Goal: Transaction & Acquisition: Obtain resource

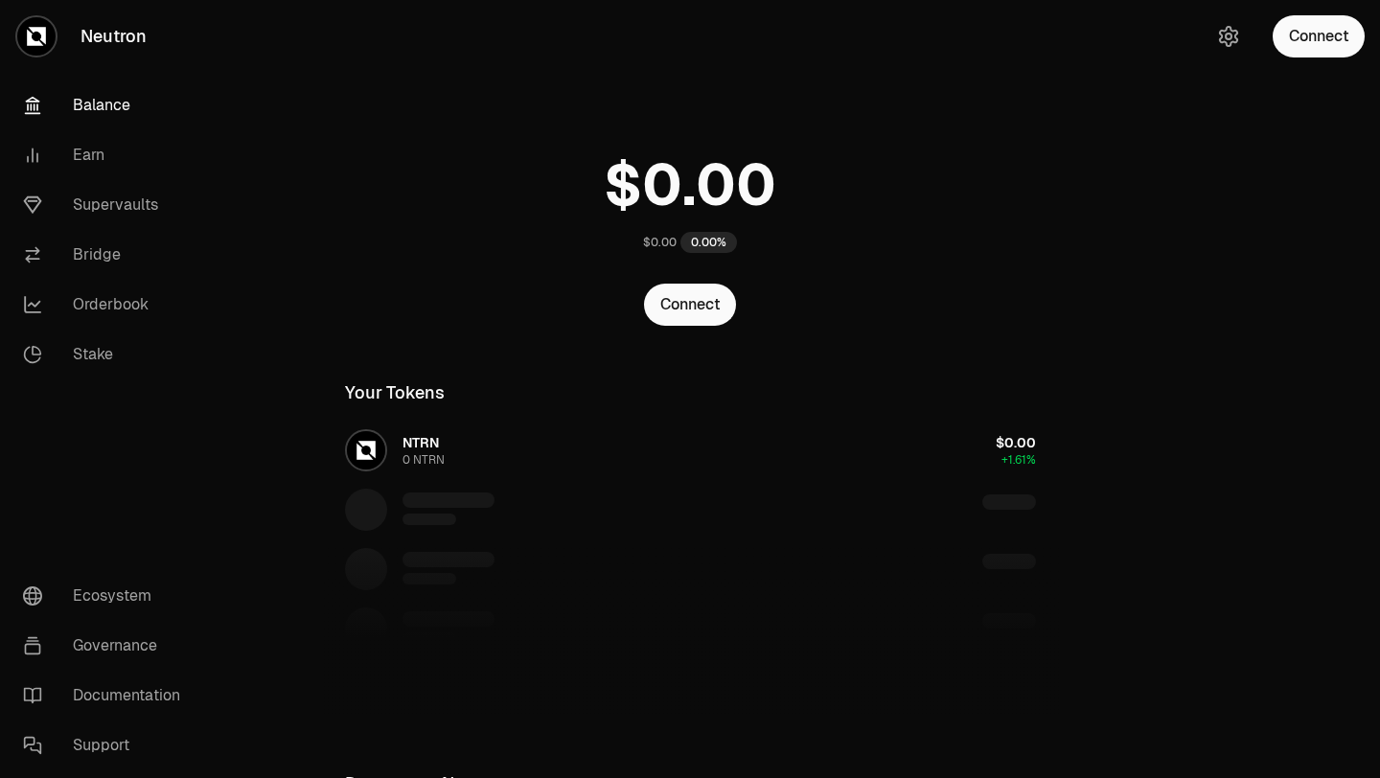
scroll to position [86, 0]
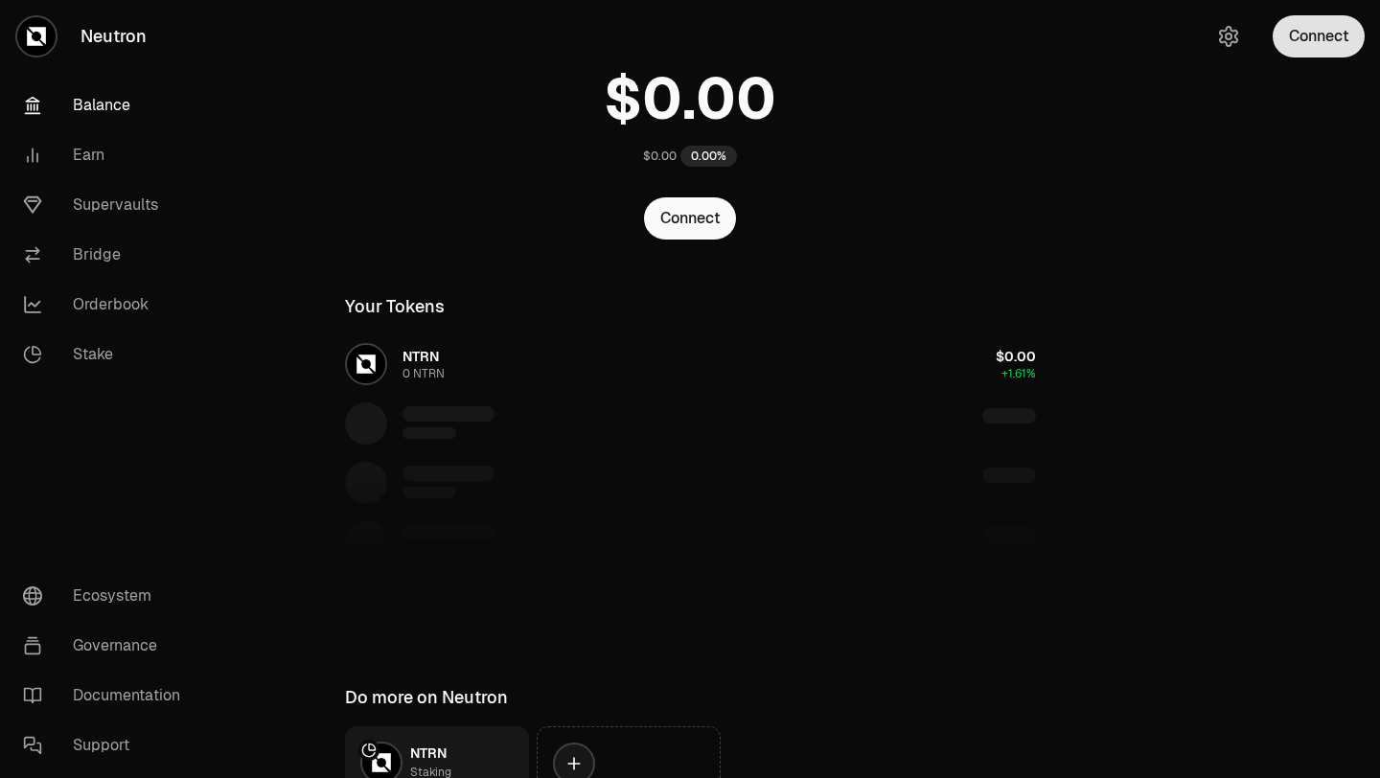
click at [1336, 35] on button "Connect" at bounding box center [1318, 36] width 92 height 42
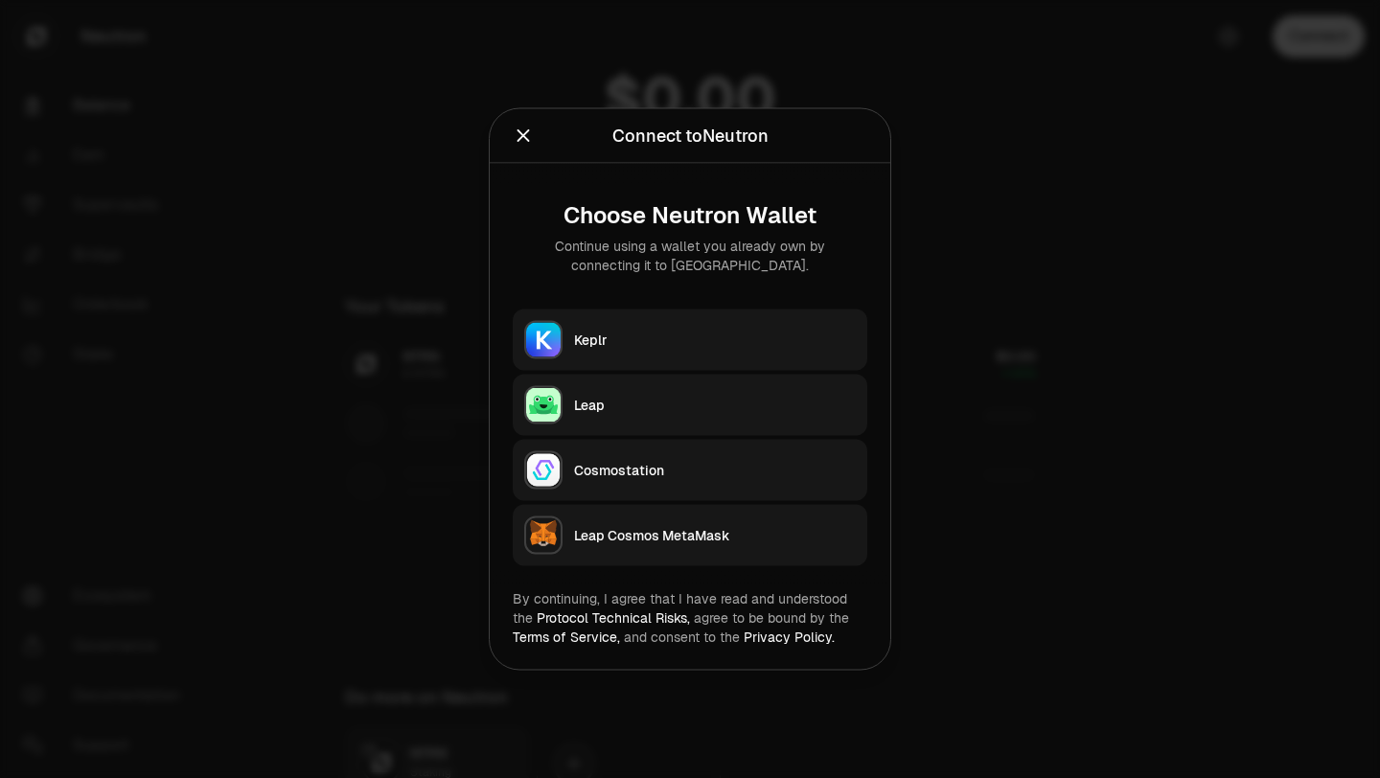
click at [701, 347] on div "Keplr" at bounding box center [715, 340] width 282 height 19
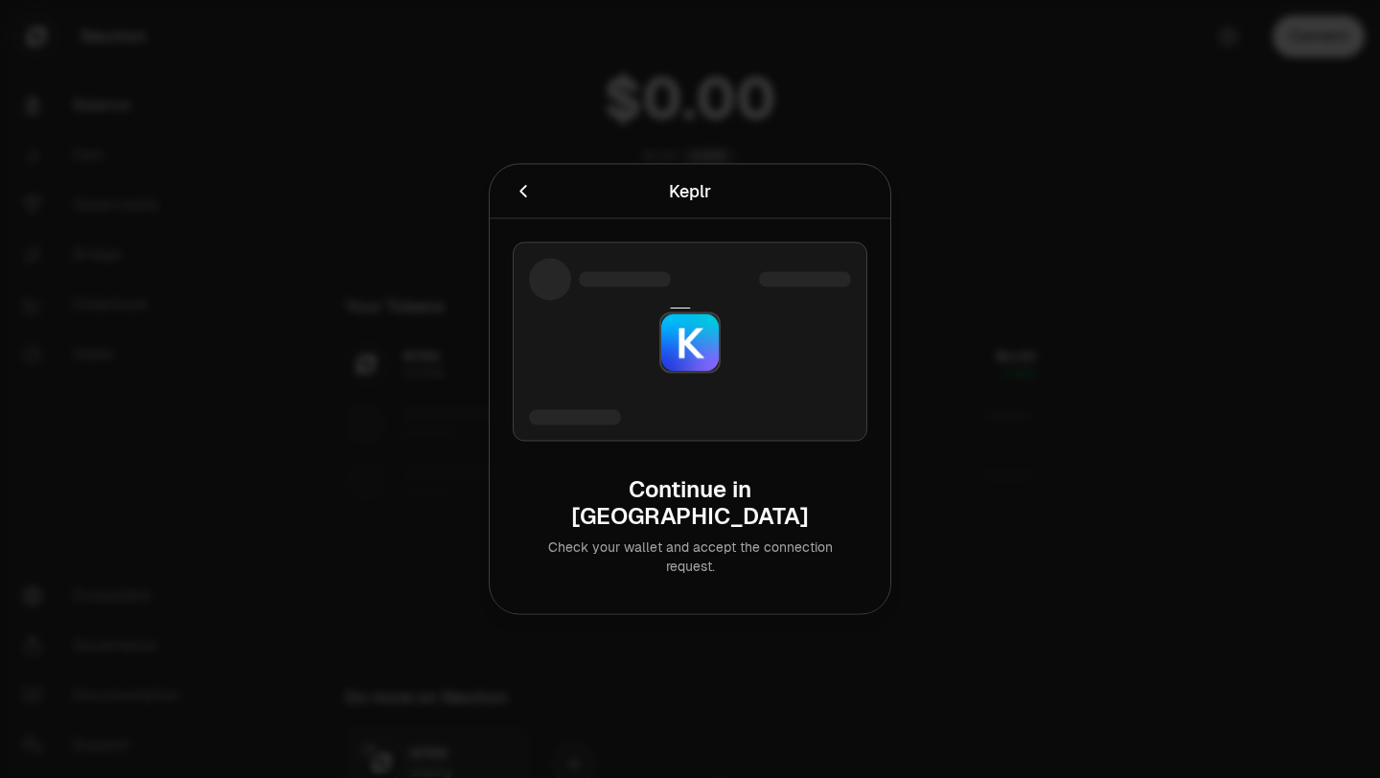
click at [528, 202] on icon "Cancel" at bounding box center [523, 191] width 21 height 21
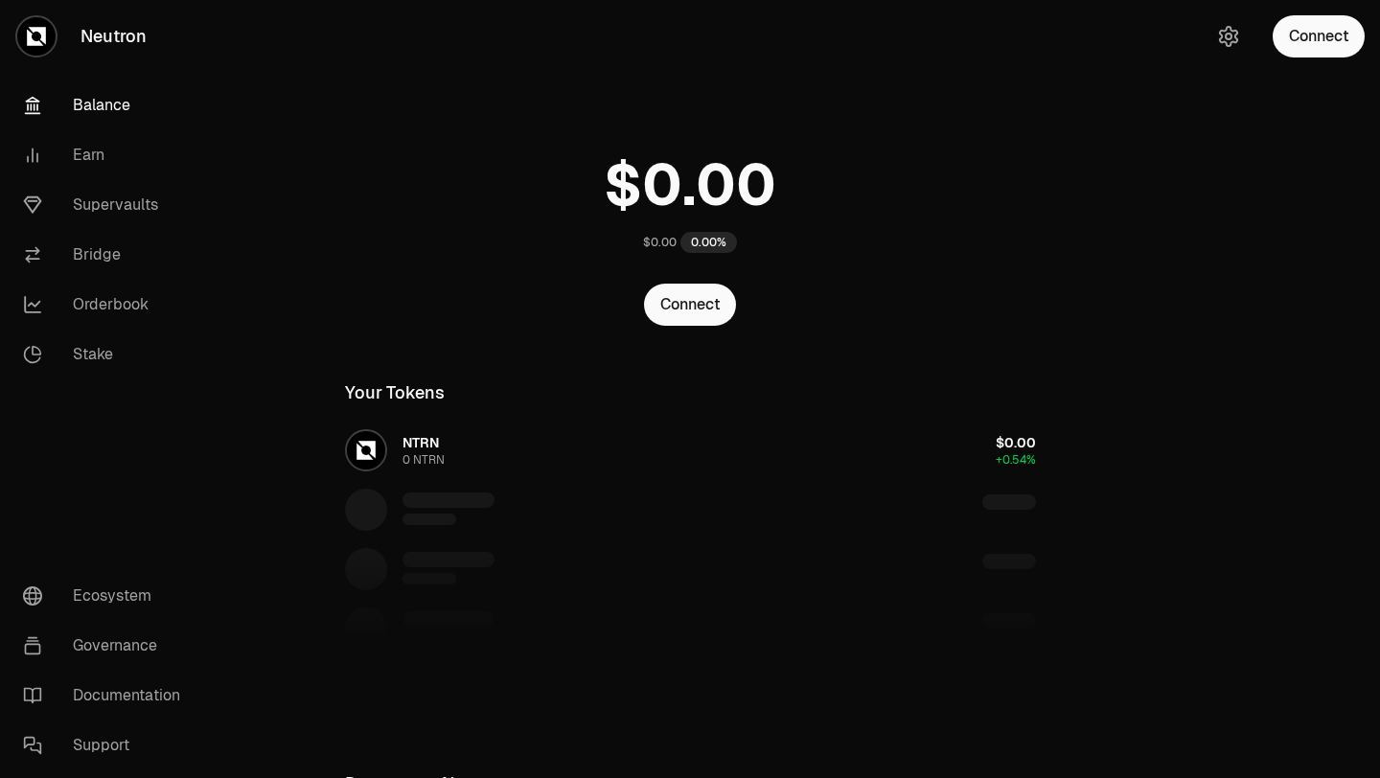
scroll to position [86, 0]
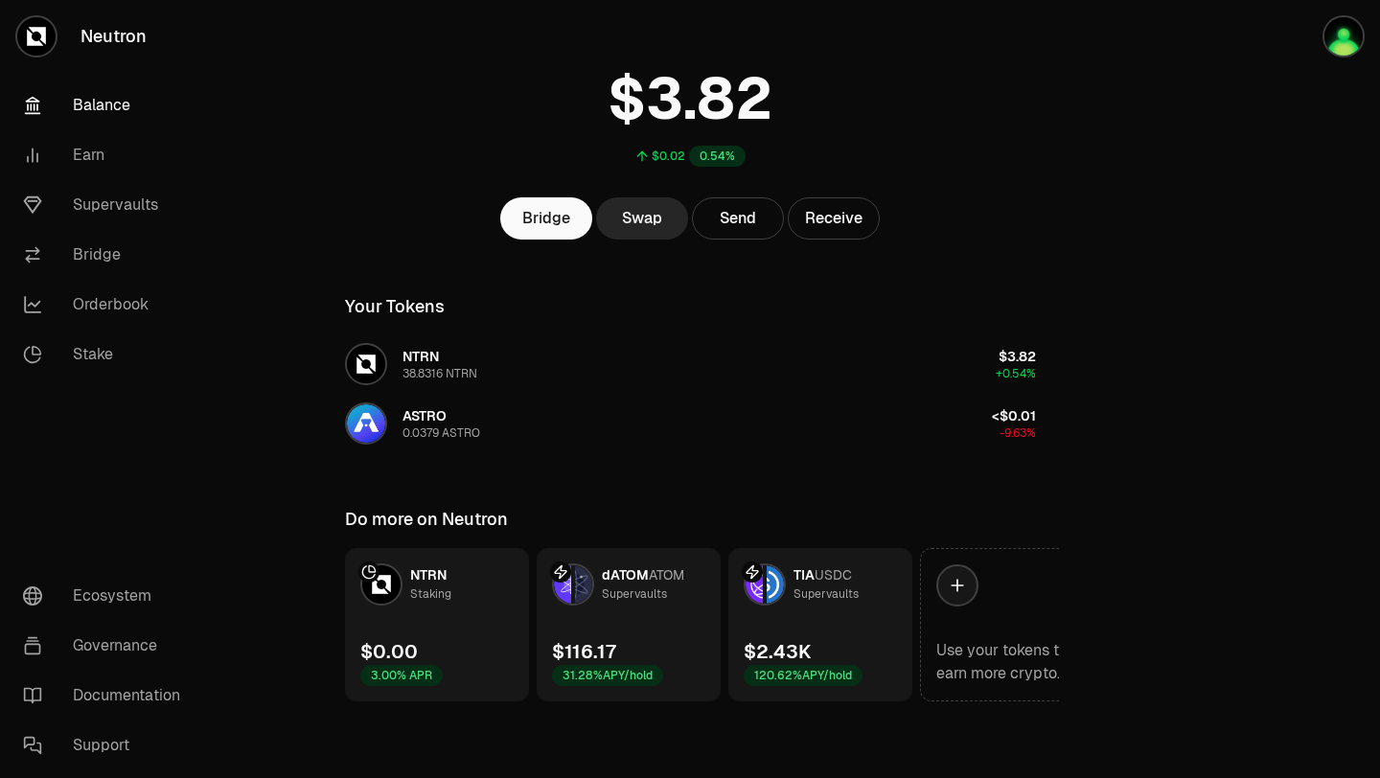
click at [640, 626] on link "dATOM ATOM Supervaults $116.17 31.28% APY/hold" at bounding box center [629, 624] width 184 height 153
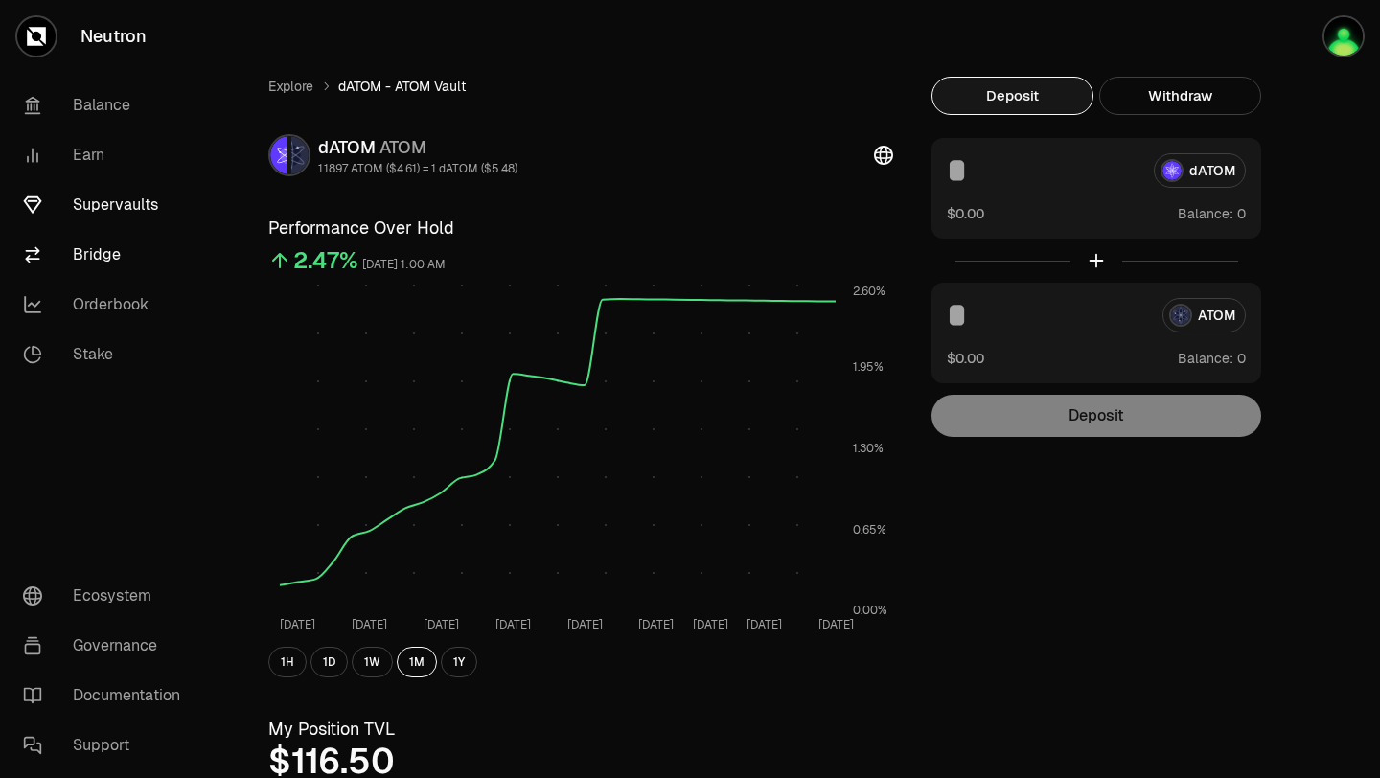
click at [84, 255] on link "Bridge" at bounding box center [107, 255] width 199 height 50
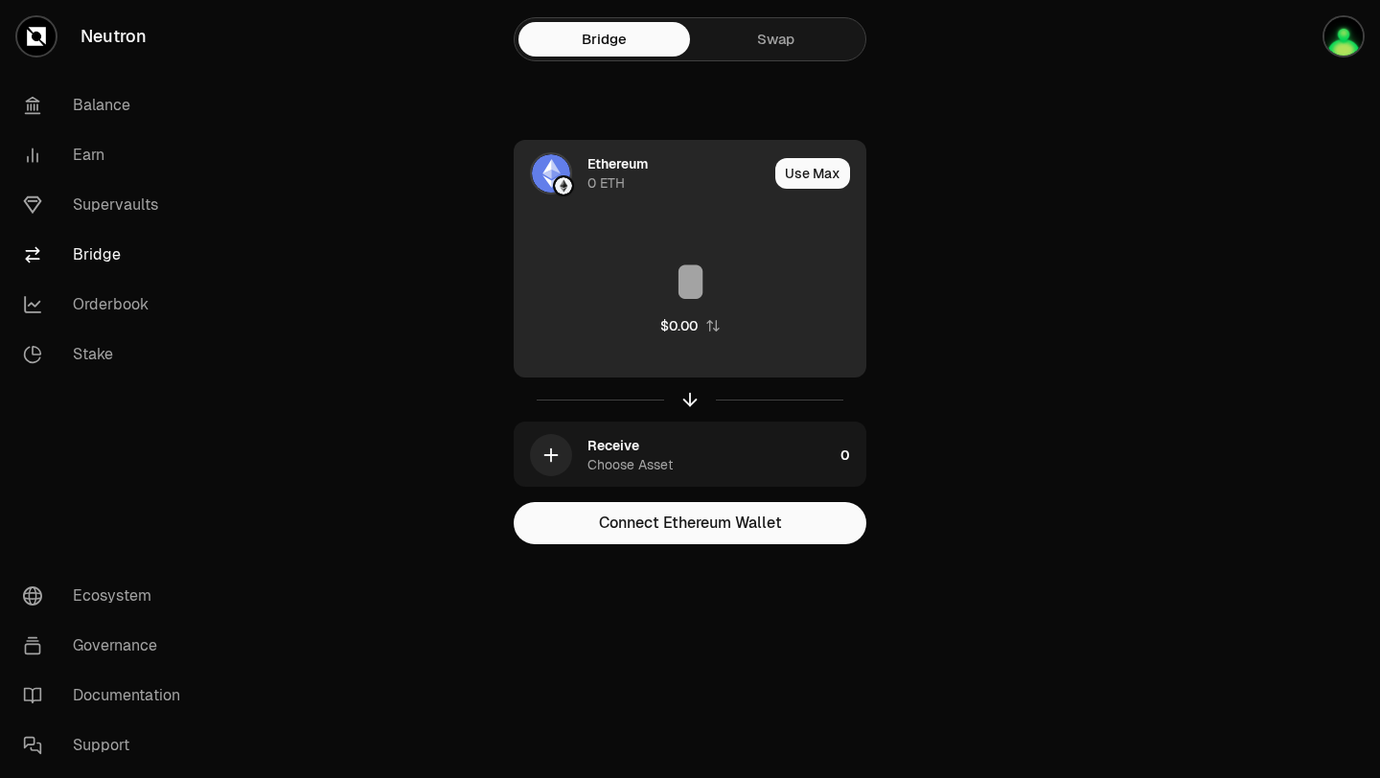
click at [638, 176] on div "Ethereum 0 ETH" at bounding box center [677, 173] width 180 height 38
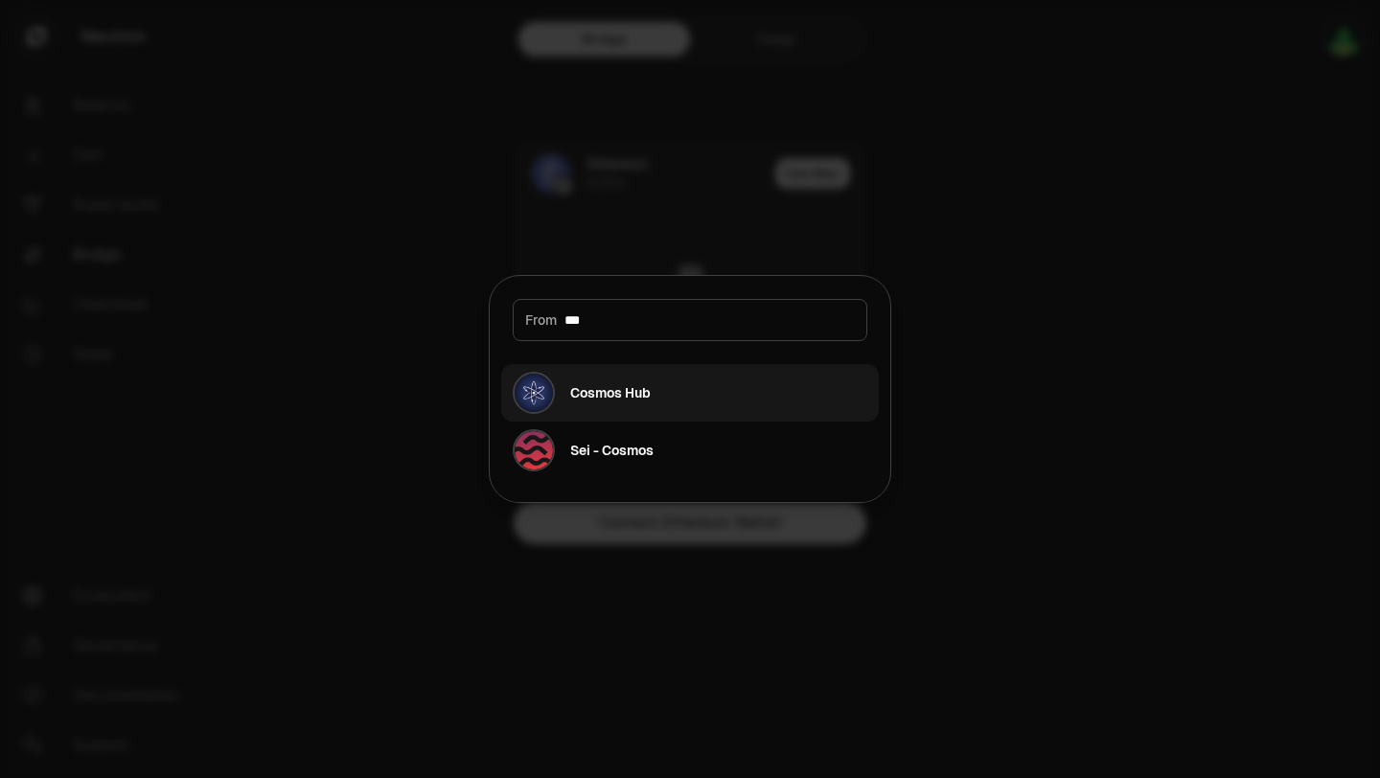
type input "***"
click at [621, 401] on div "Cosmos Hub" at bounding box center [610, 392] width 80 height 19
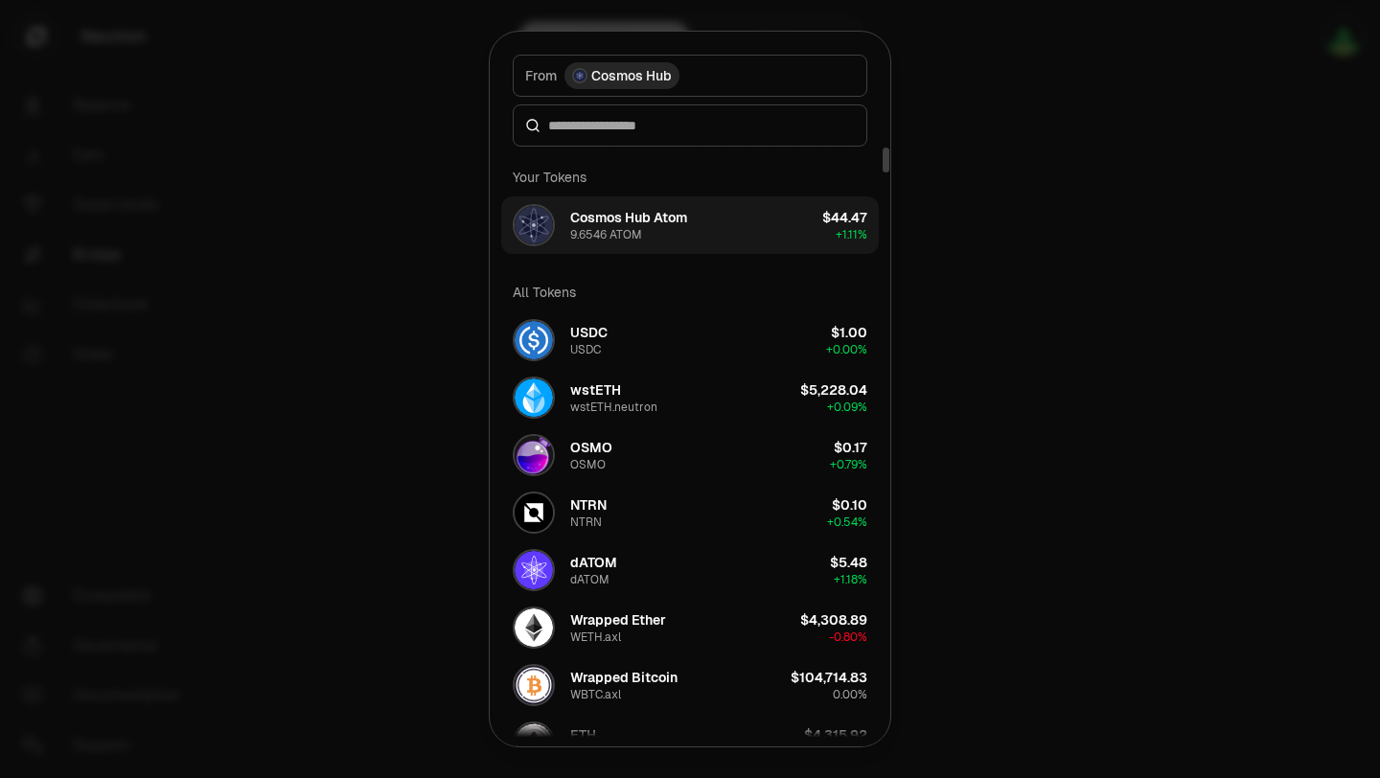
click at [712, 224] on button "Cosmos Hub Atom 9.6546 ATOM $44.47 + 1.11%" at bounding box center [689, 224] width 377 height 57
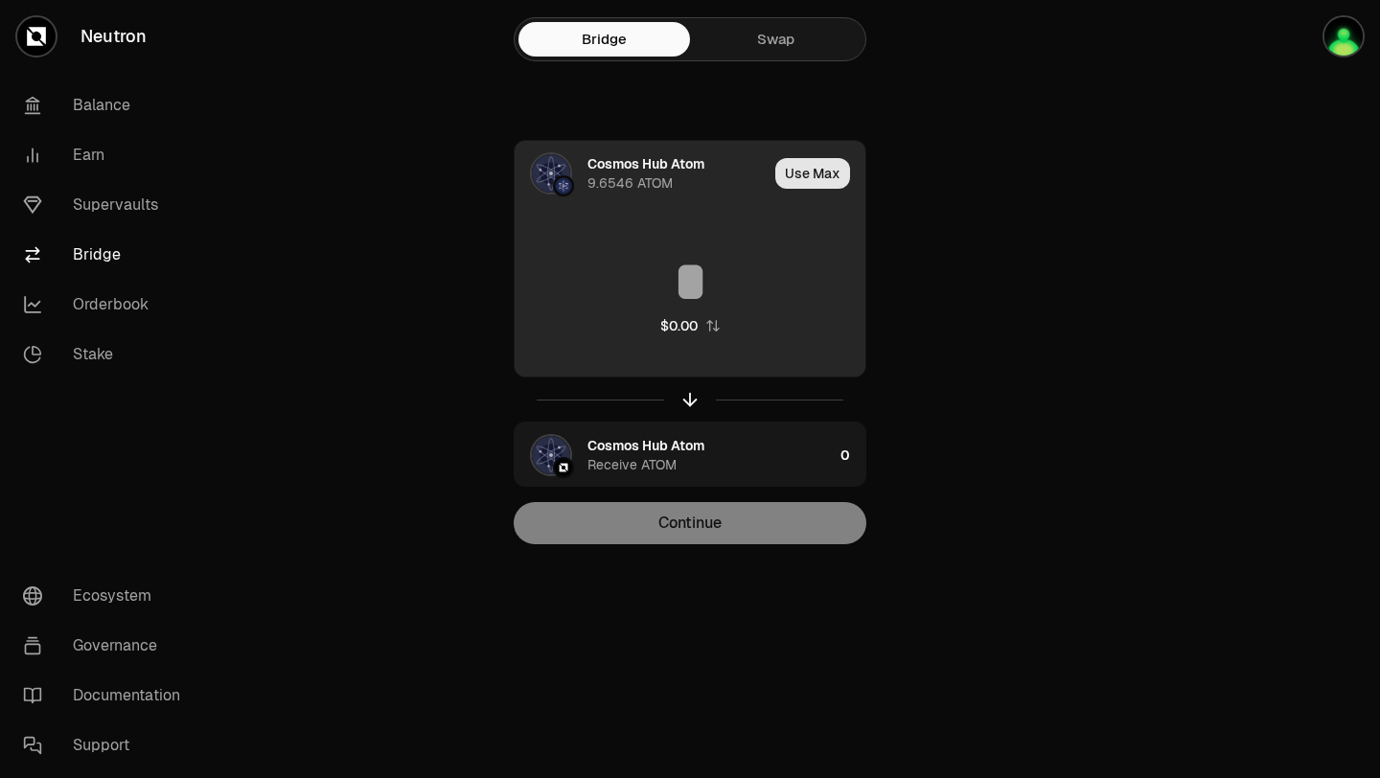
click at [797, 182] on button "Use Max" at bounding box center [812, 173] width 75 height 31
type input "********"
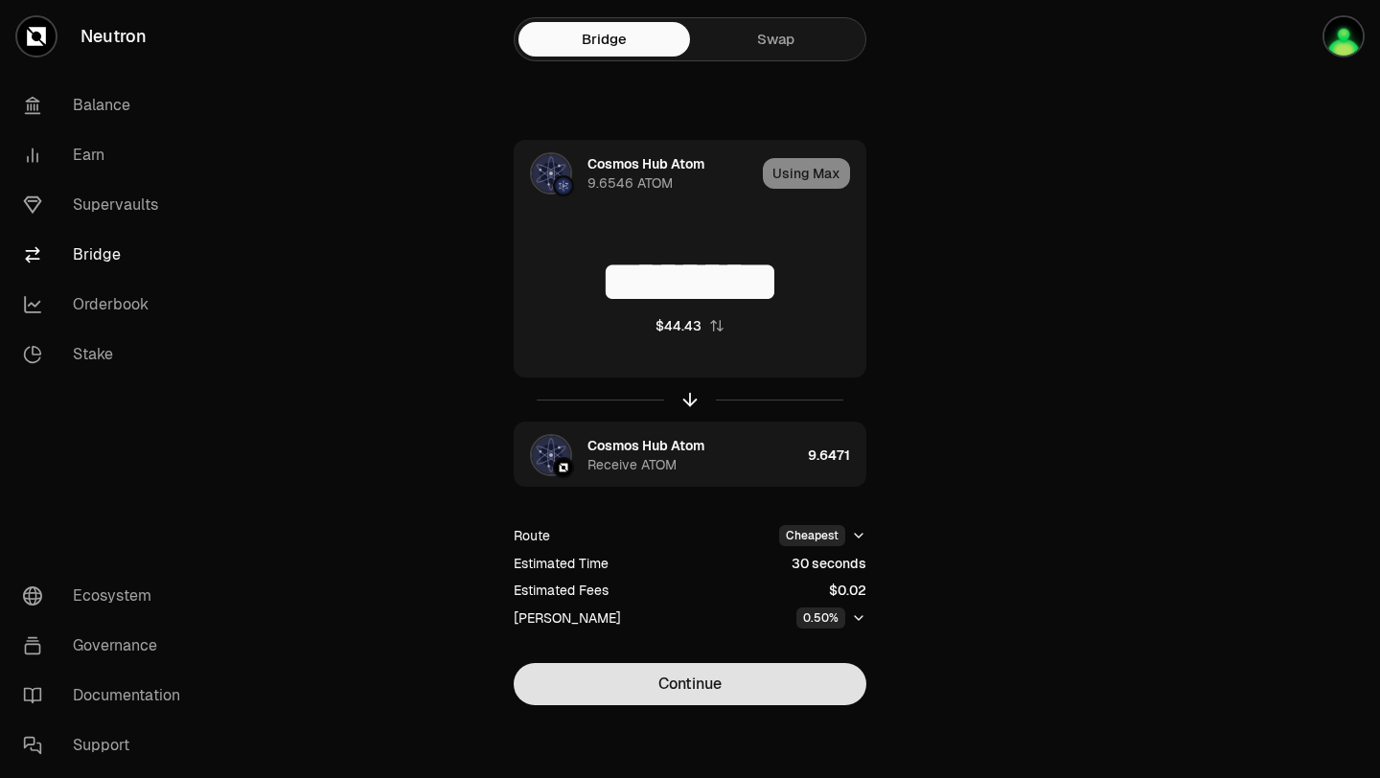
click at [681, 681] on button "Continue" at bounding box center [690, 684] width 353 height 42
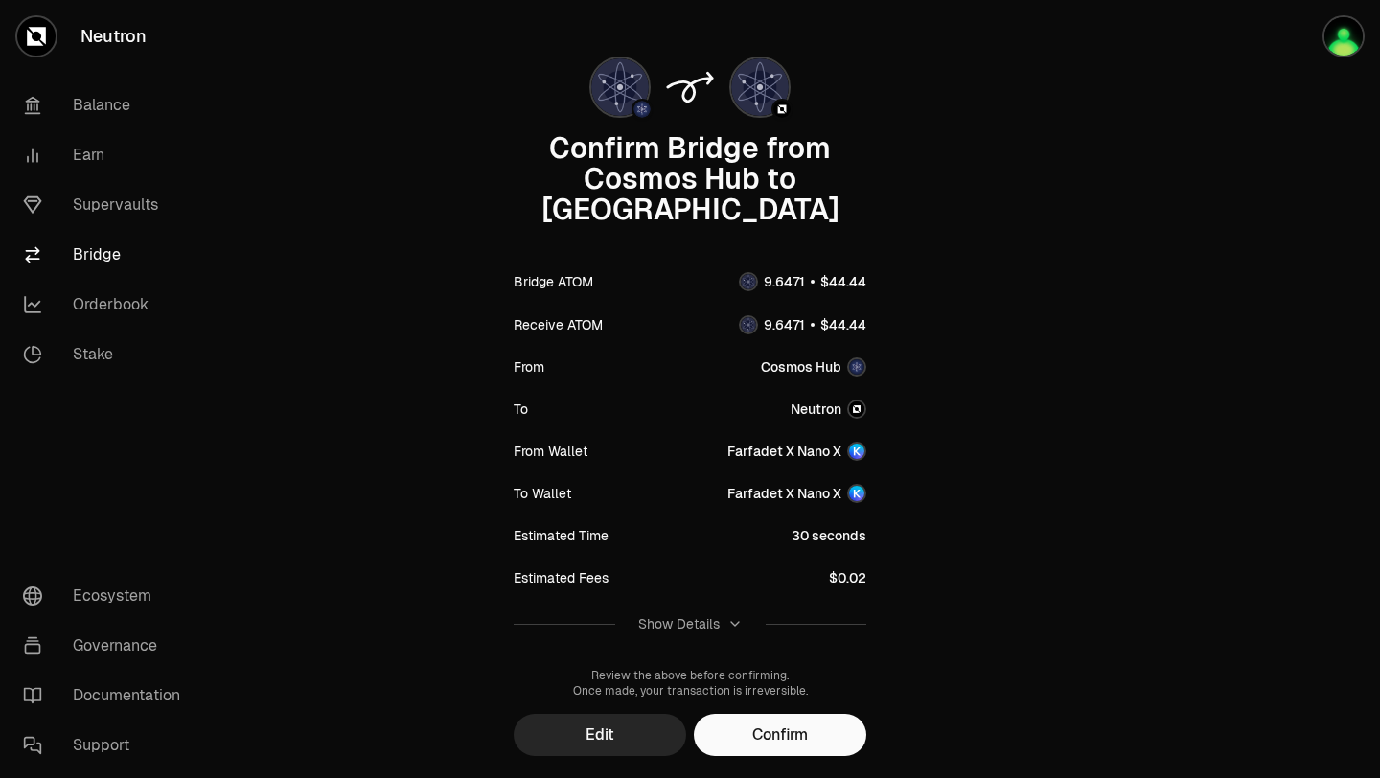
scroll to position [121, 0]
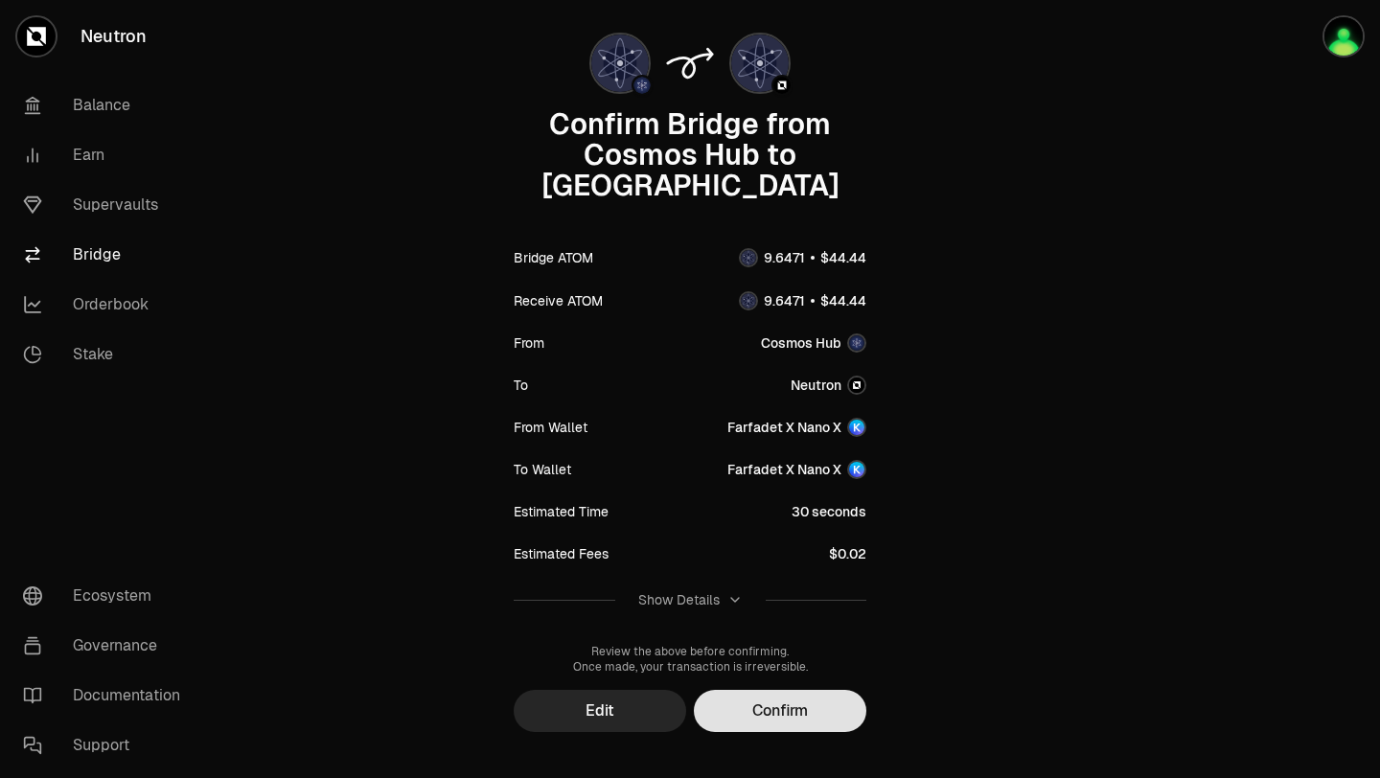
click at [725, 690] on button "Confirm" at bounding box center [780, 711] width 172 height 42
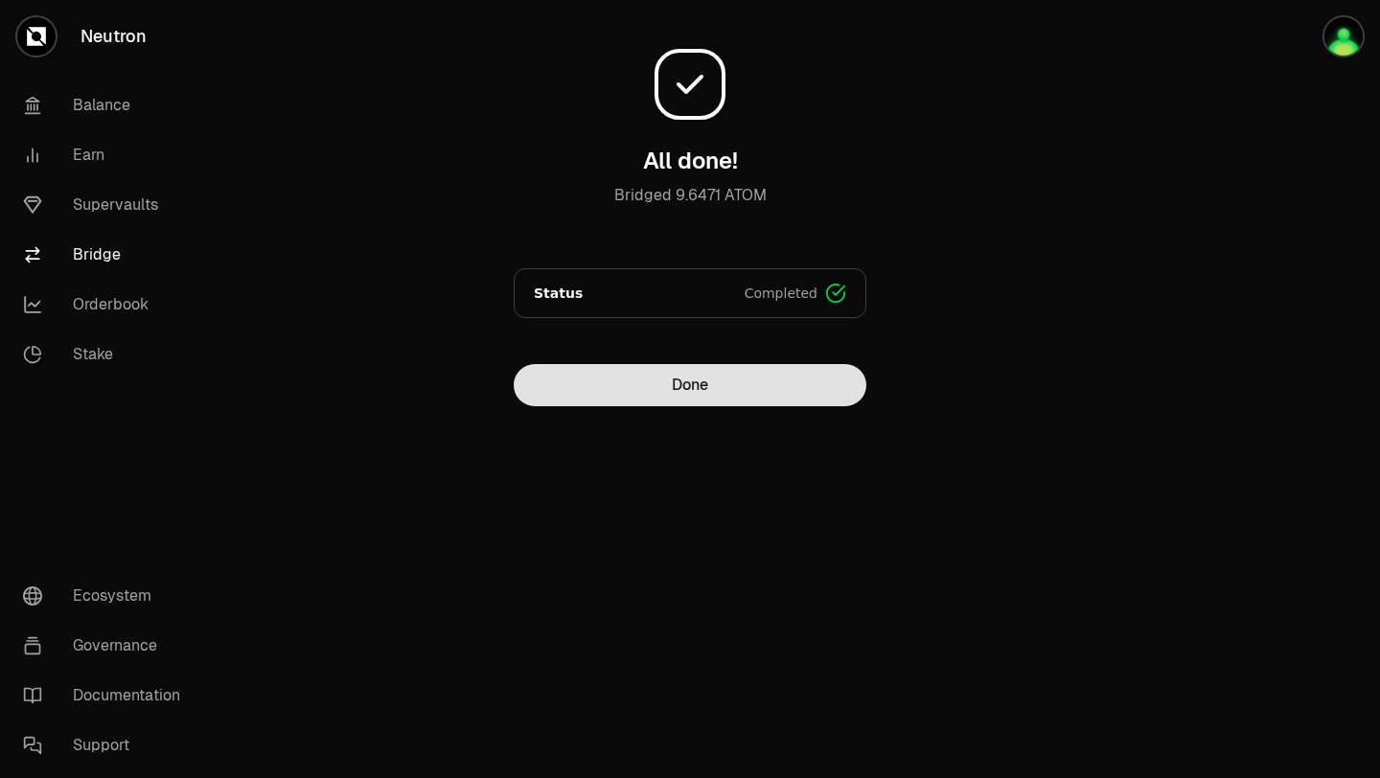
click at [704, 384] on button "Done" at bounding box center [690, 385] width 353 height 42
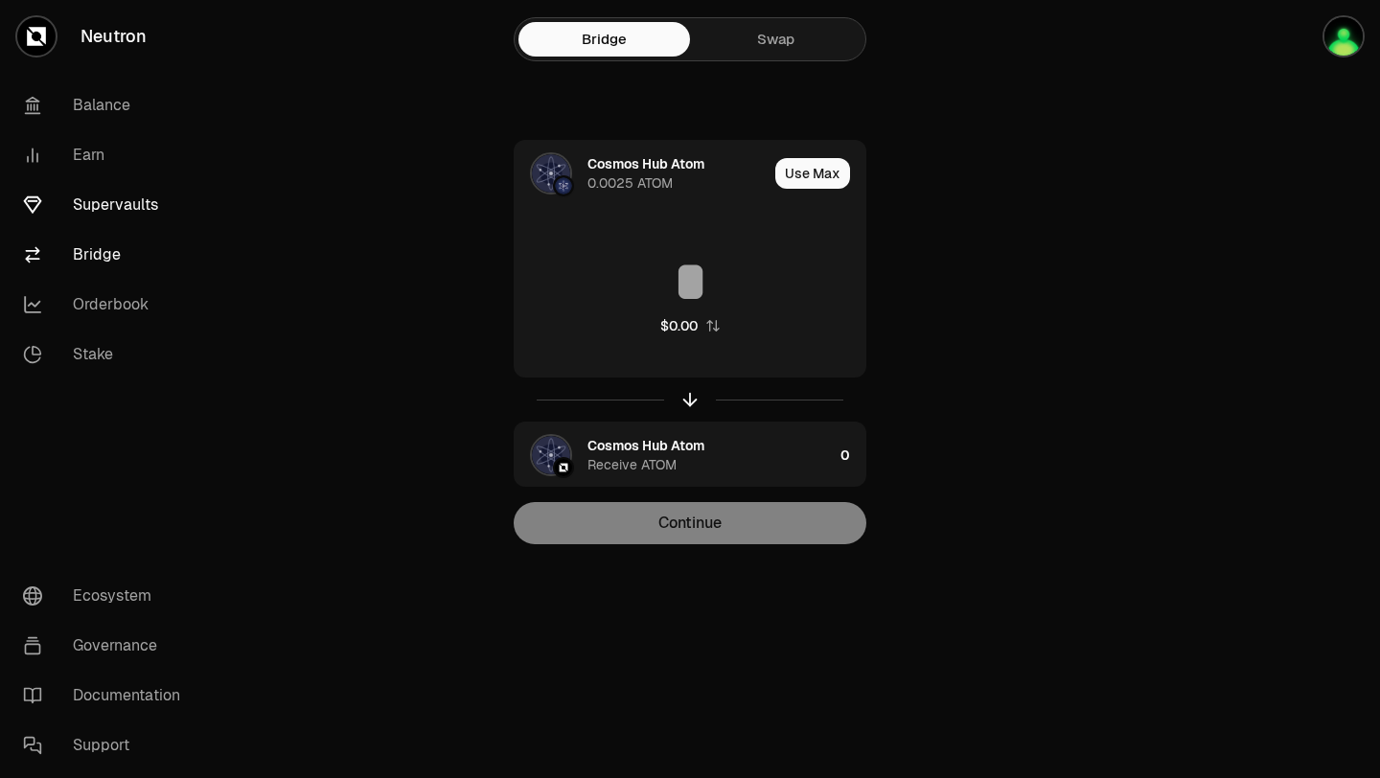
click at [121, 203] on link "Supervaults" at bounding box center [107, 205] width 199 height 50
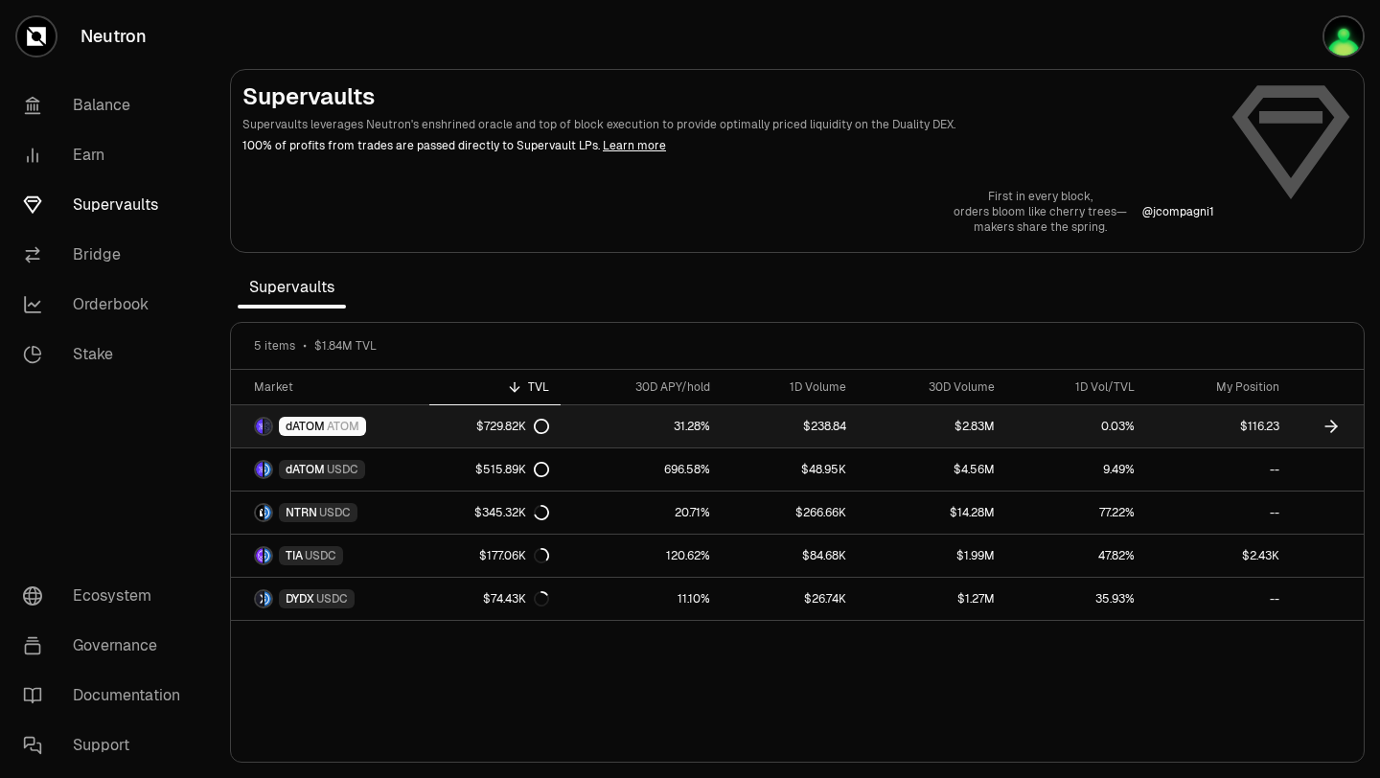
click at [327, 434] on div "dATOM ATOM" at bounding box center [322, 426] width 87 height 19
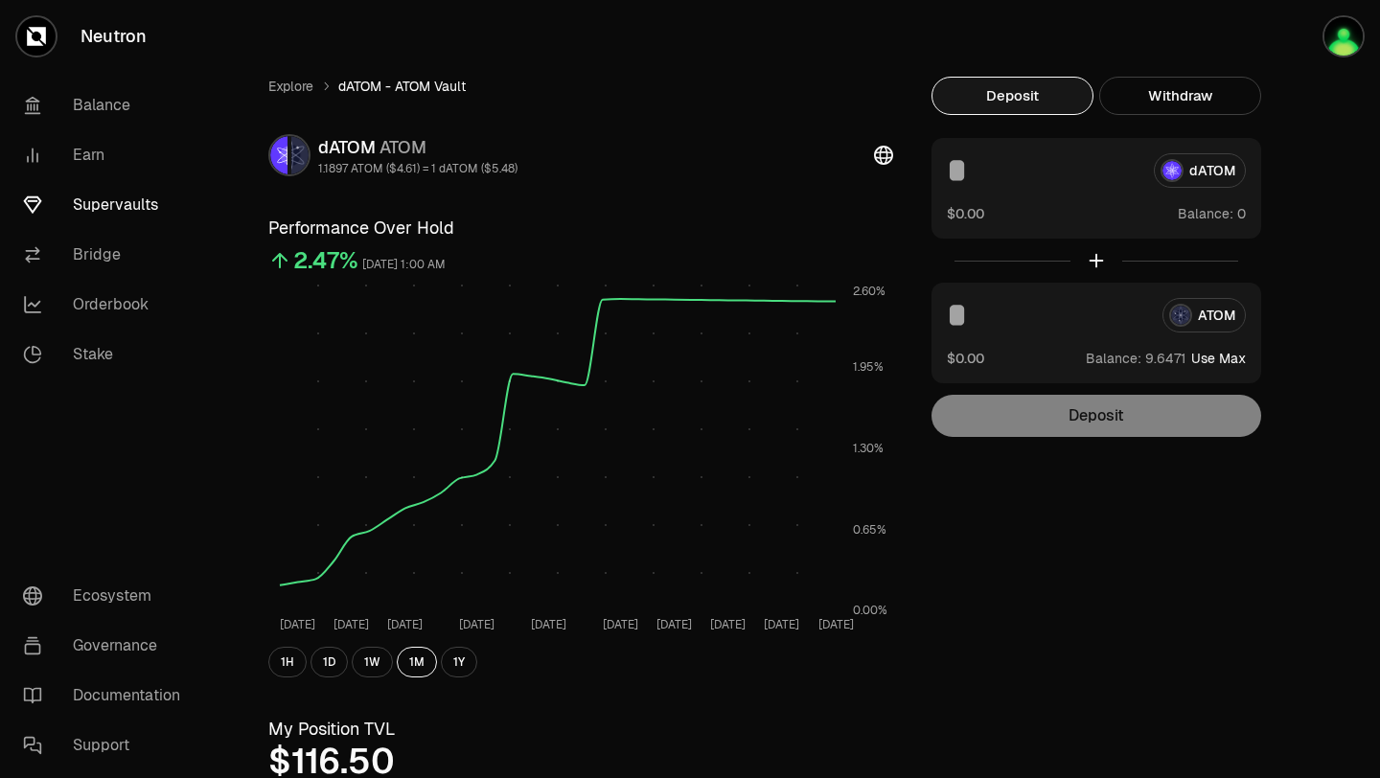
click at [1211, 354] on button "Use Max" at bounding box center [1218, 358] width 55 height 19
type input "********"
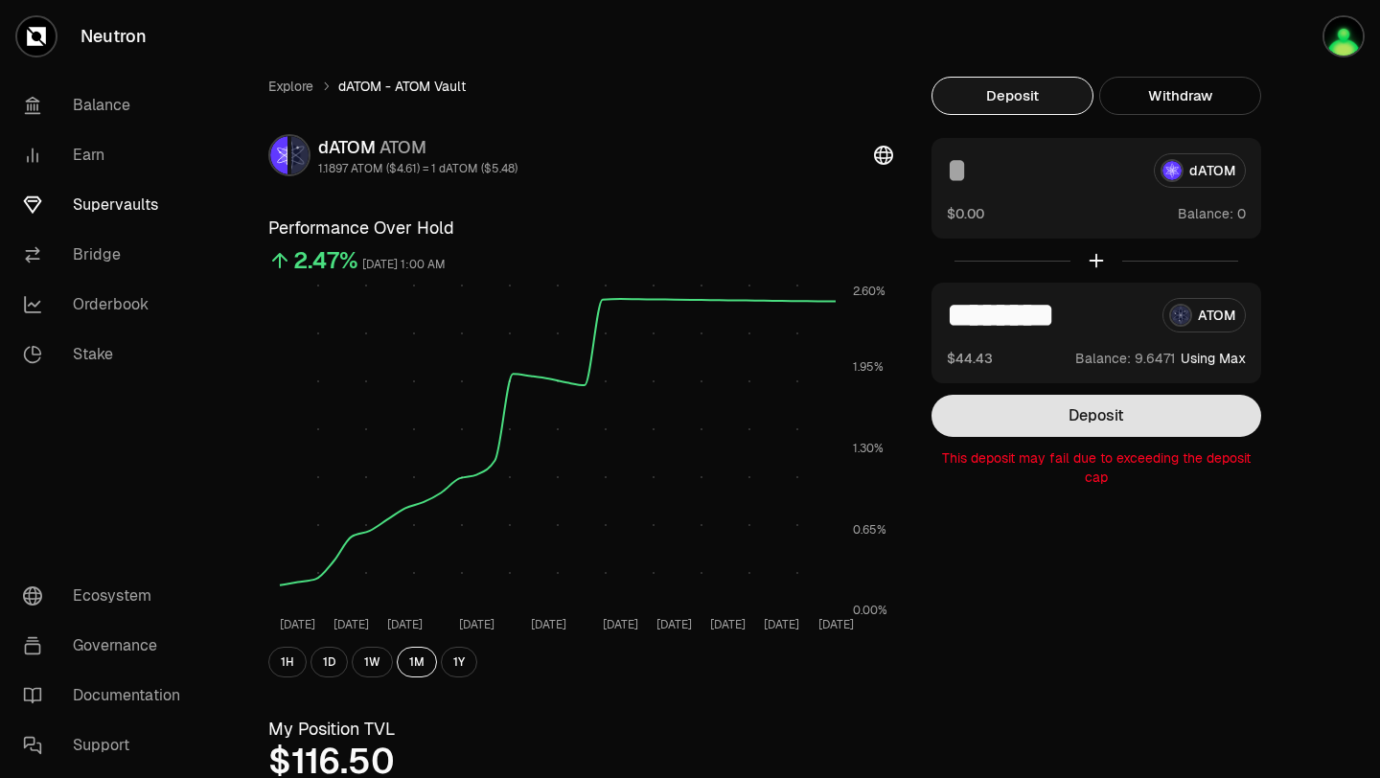
click at [1117, 421] on button "Deposit" at bounding box center [1096, 416] width 330 height 42
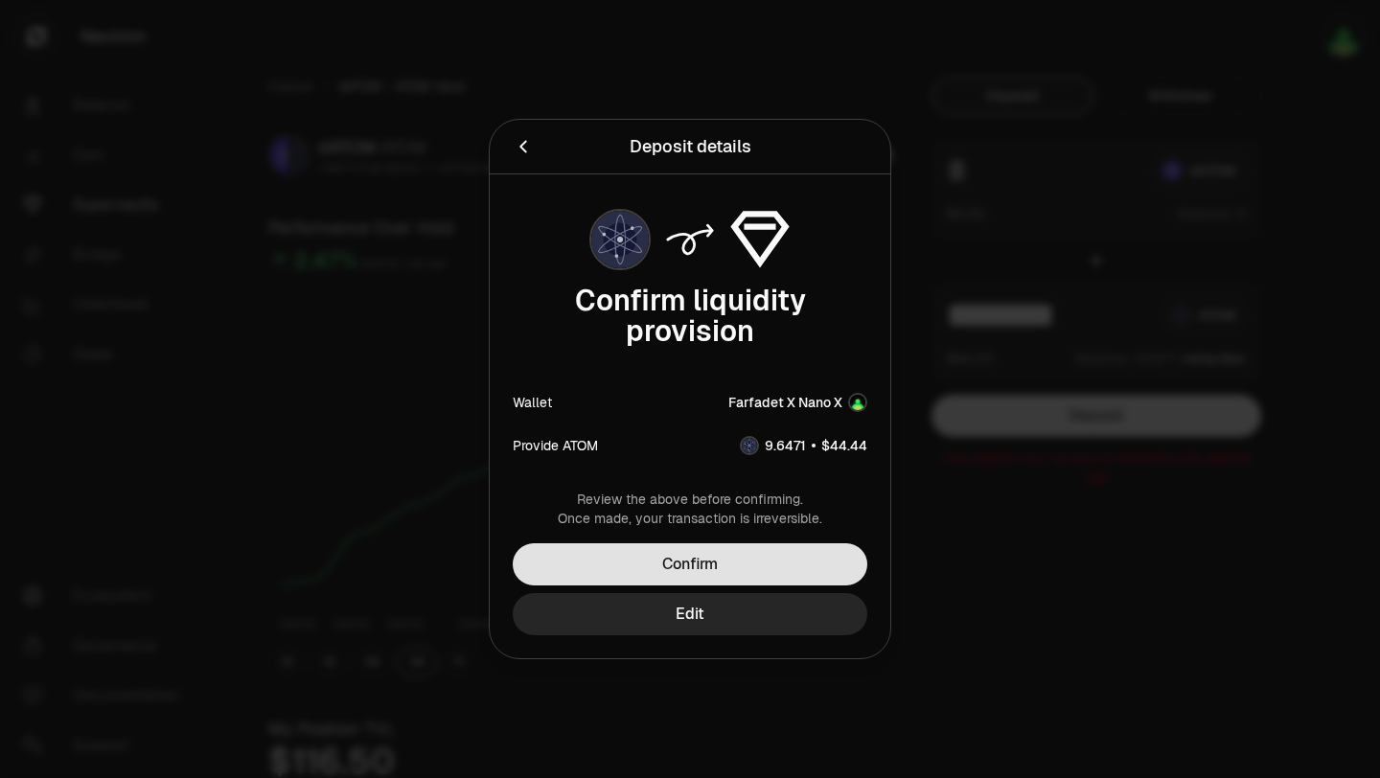
click at [691, 566] on button "Confirm" at bounding box center [690, 564] width 354 height 42
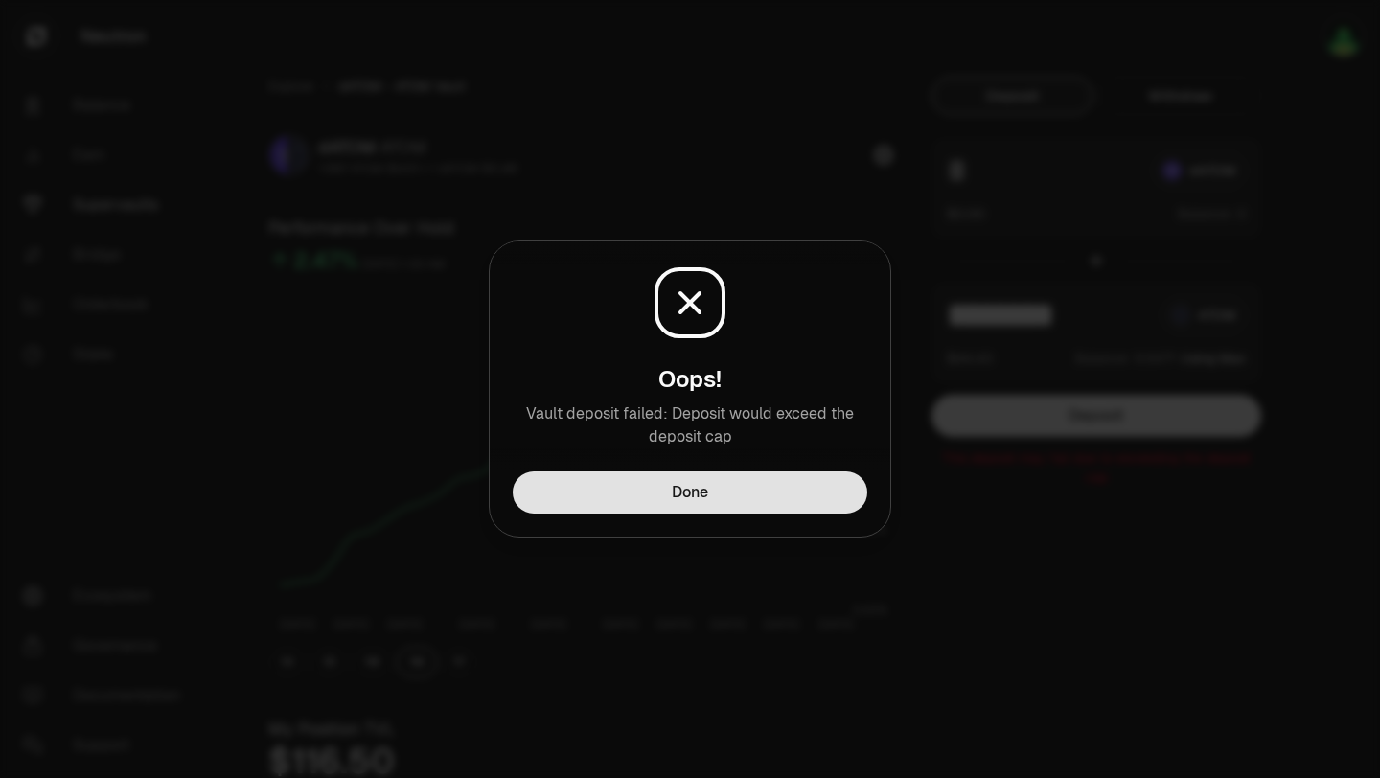
click at [712, 493] on button "Done" at bounding box center [690, 492] width 354 height 42
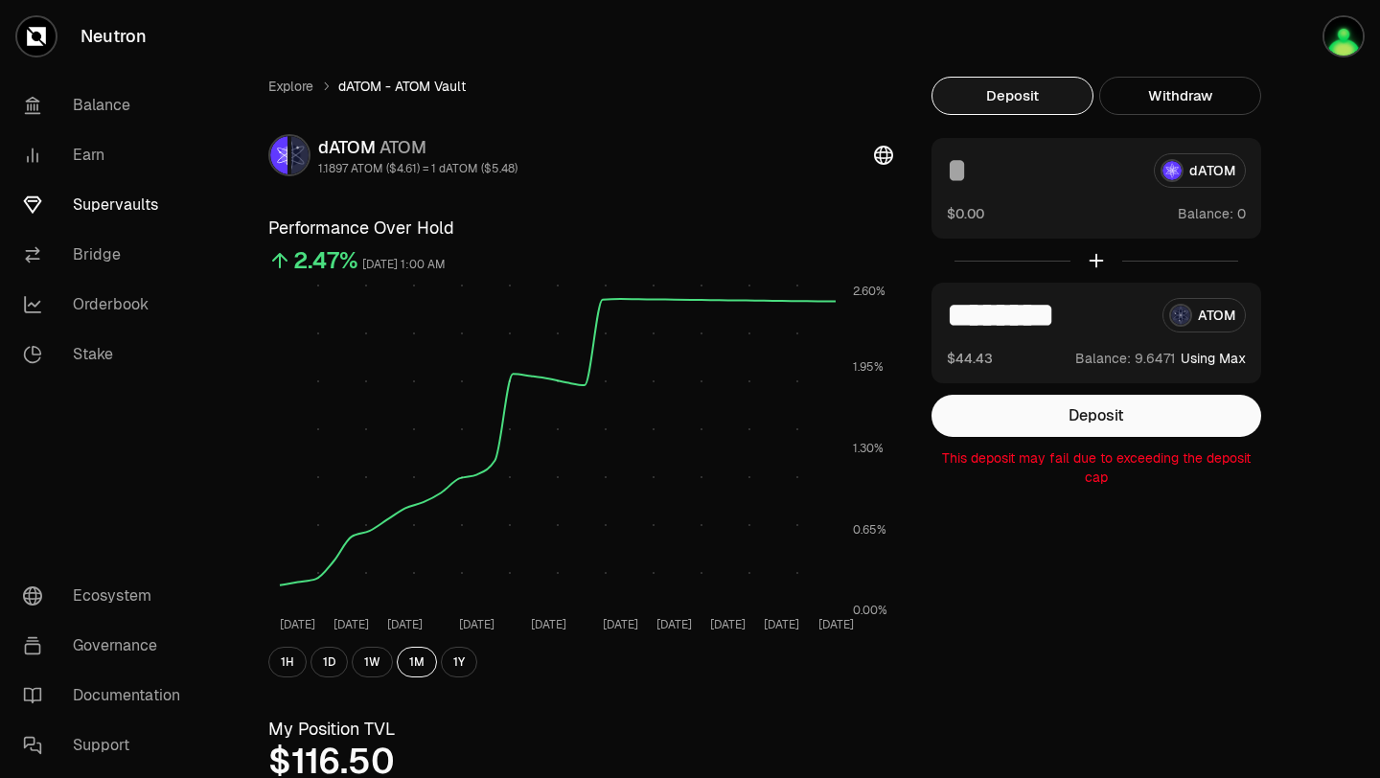
click at [116, 209] on link "Supervaults" at bounding box center [107, 205] width 199 height 50
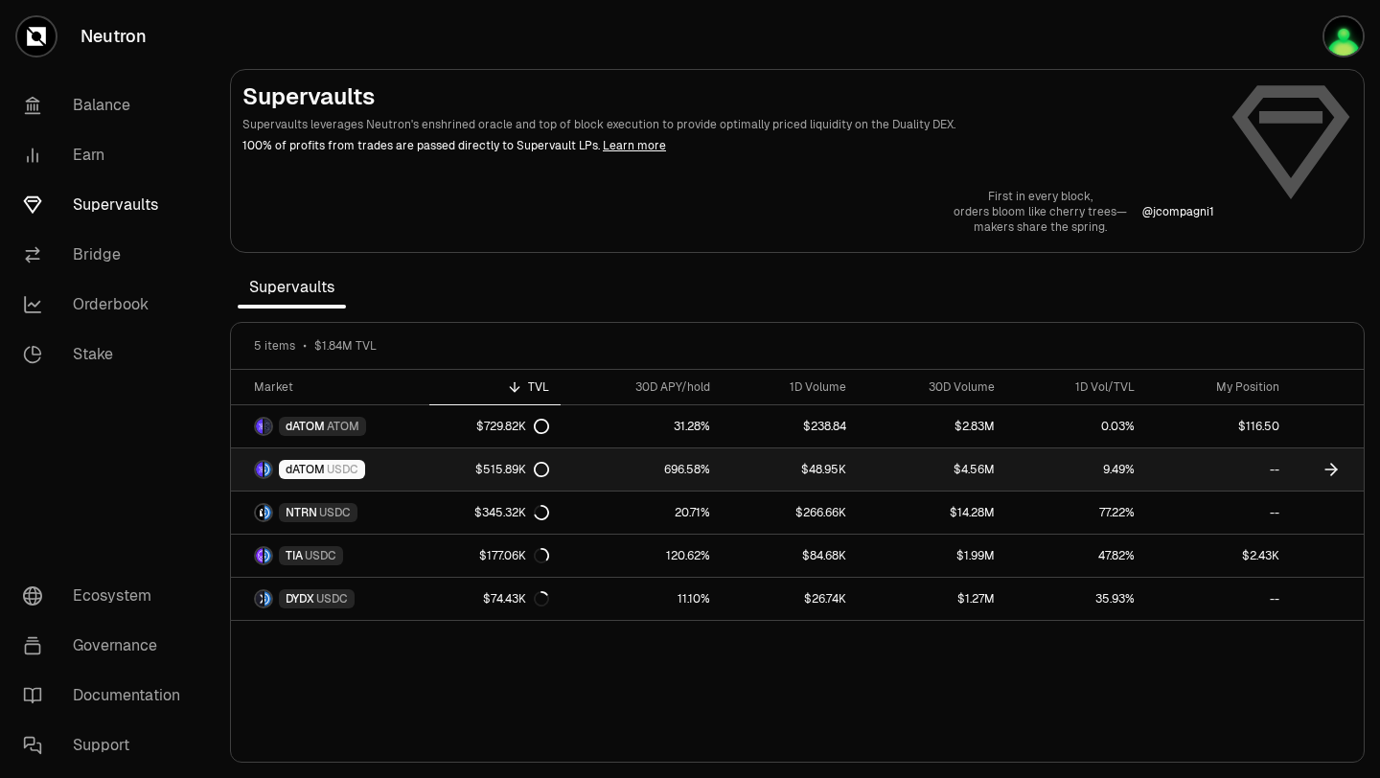
click at [375, 472] on link "dATOM USDC" at bounding box center [330, 469] width 198 height 42
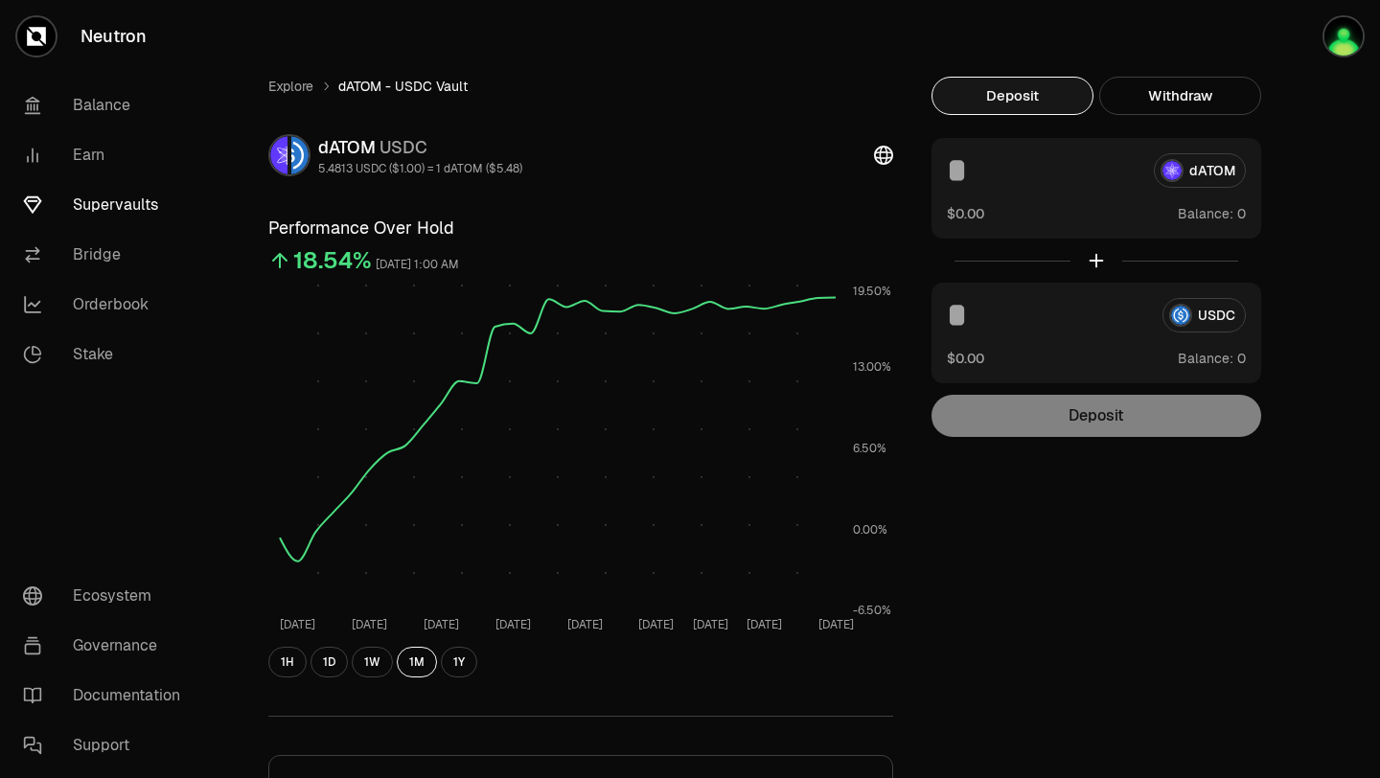
click at [1214, 171] on div "dATOM" at bounding box center [1096, 170] width 299 height 34
click at [102, 257] on link "Bridge" at bounding box center [107, 255] width 199 height 50
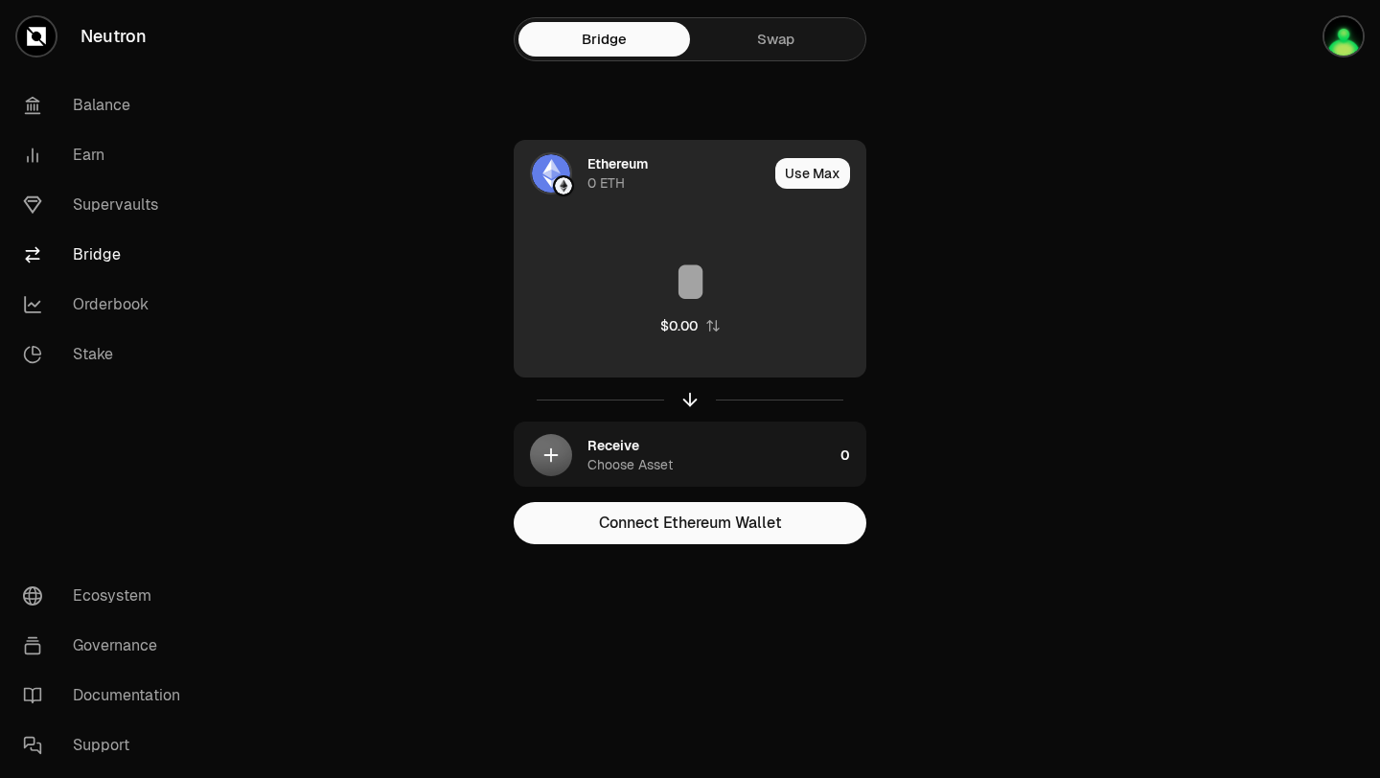
click at [610, 168] on div "Ethereum" at bounding box center [617, 163] width 60 height 19
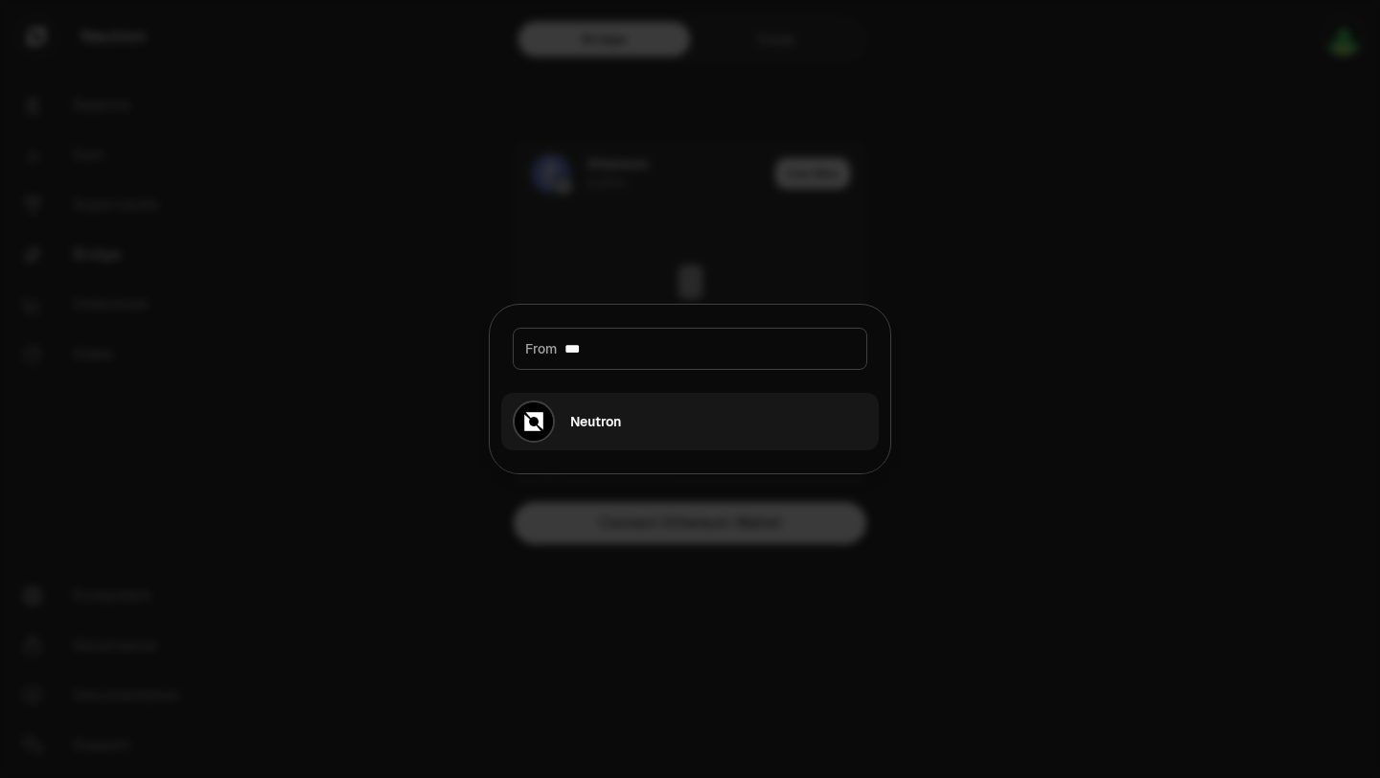
type input "***"
click at [628, 423] on button "Neutron" at bounding box center [689, 421] width 377 height 57
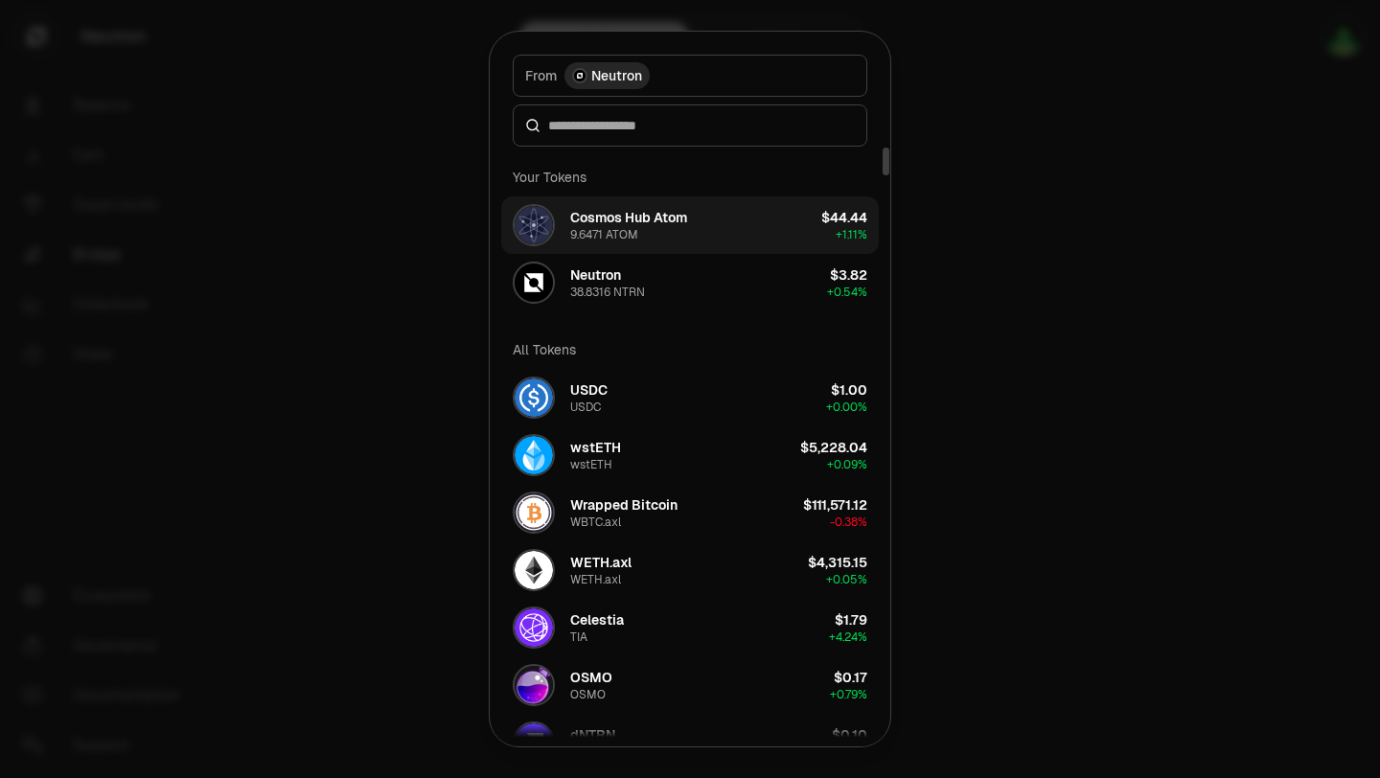
click at [680, 224] on div "Cosmos Hub Atom" at bounding box center [628, 217] width 117 height 19
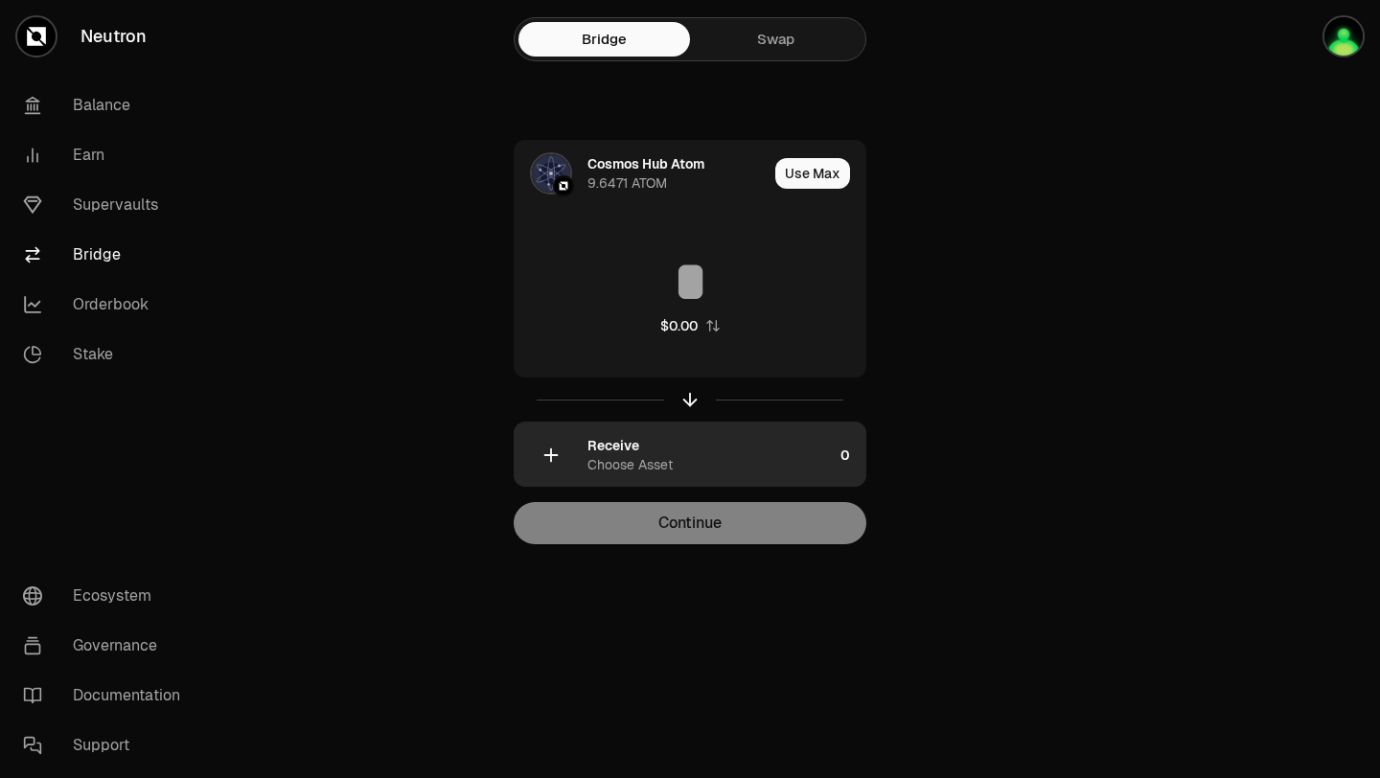
click at [650, 463] on div "Choose Asset" at bounding box center [629, 464] width 85 height 19
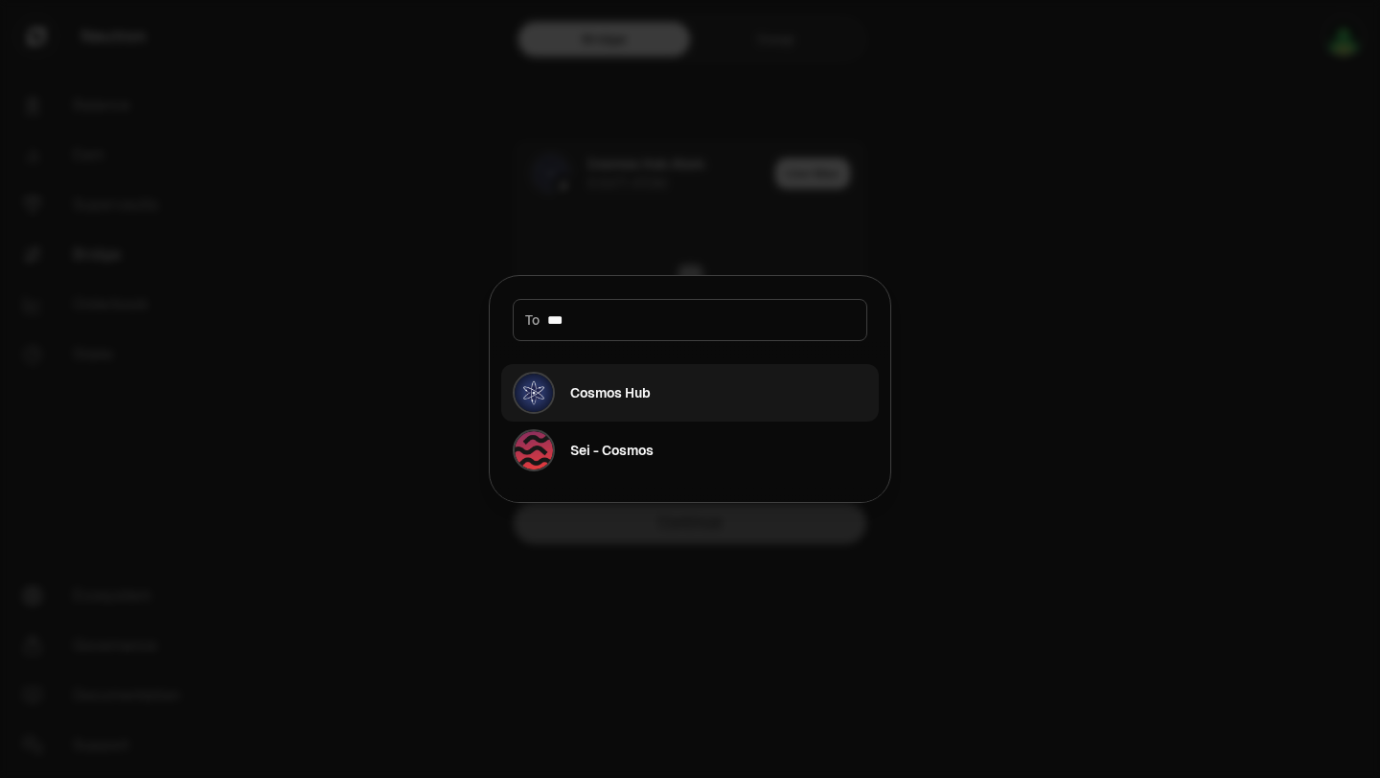
type input "***"
click at [606, 402] on div "Cosmos Hub" at bounding box center [582, 393] width 138 height 42
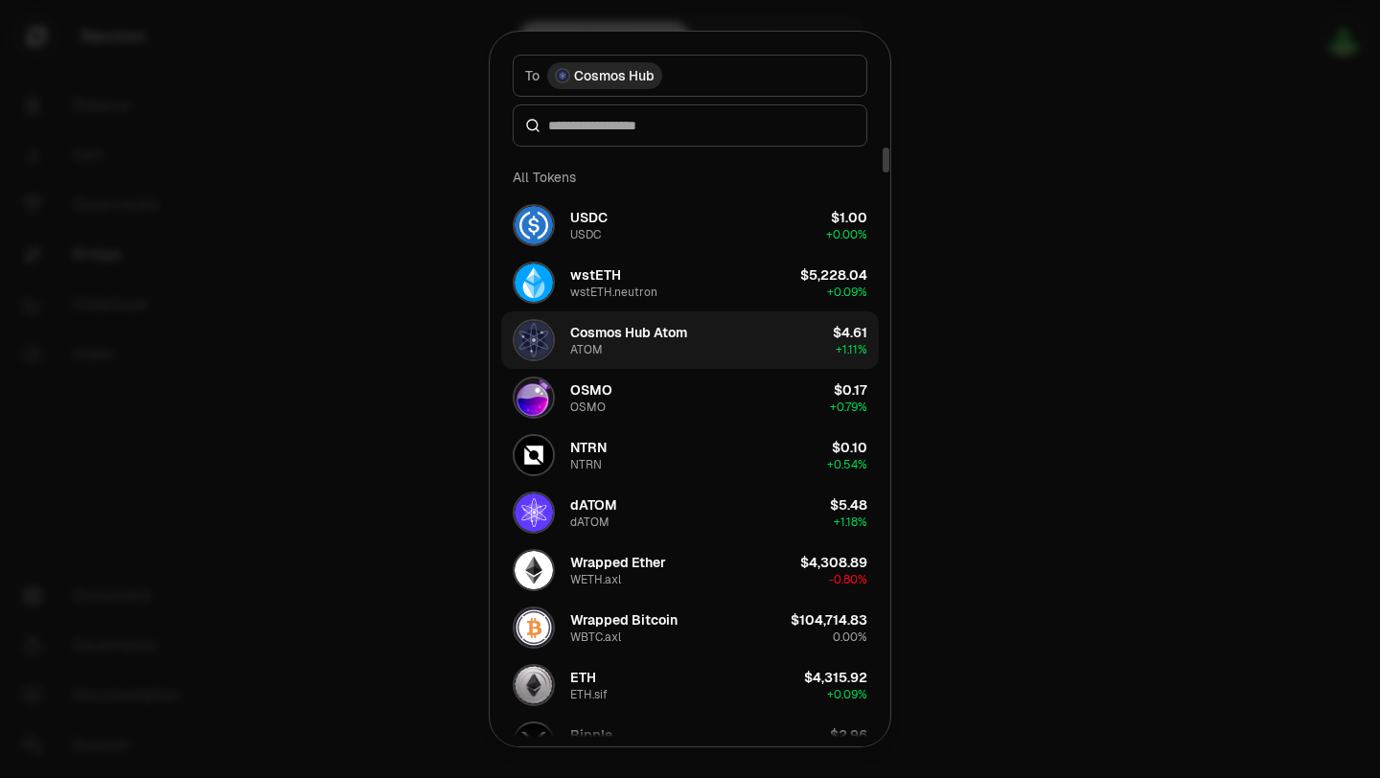
click at [672, 347] on div "Cosmos Hub Atom ATOM" at bounding box center [628, 340] width 117 height 34
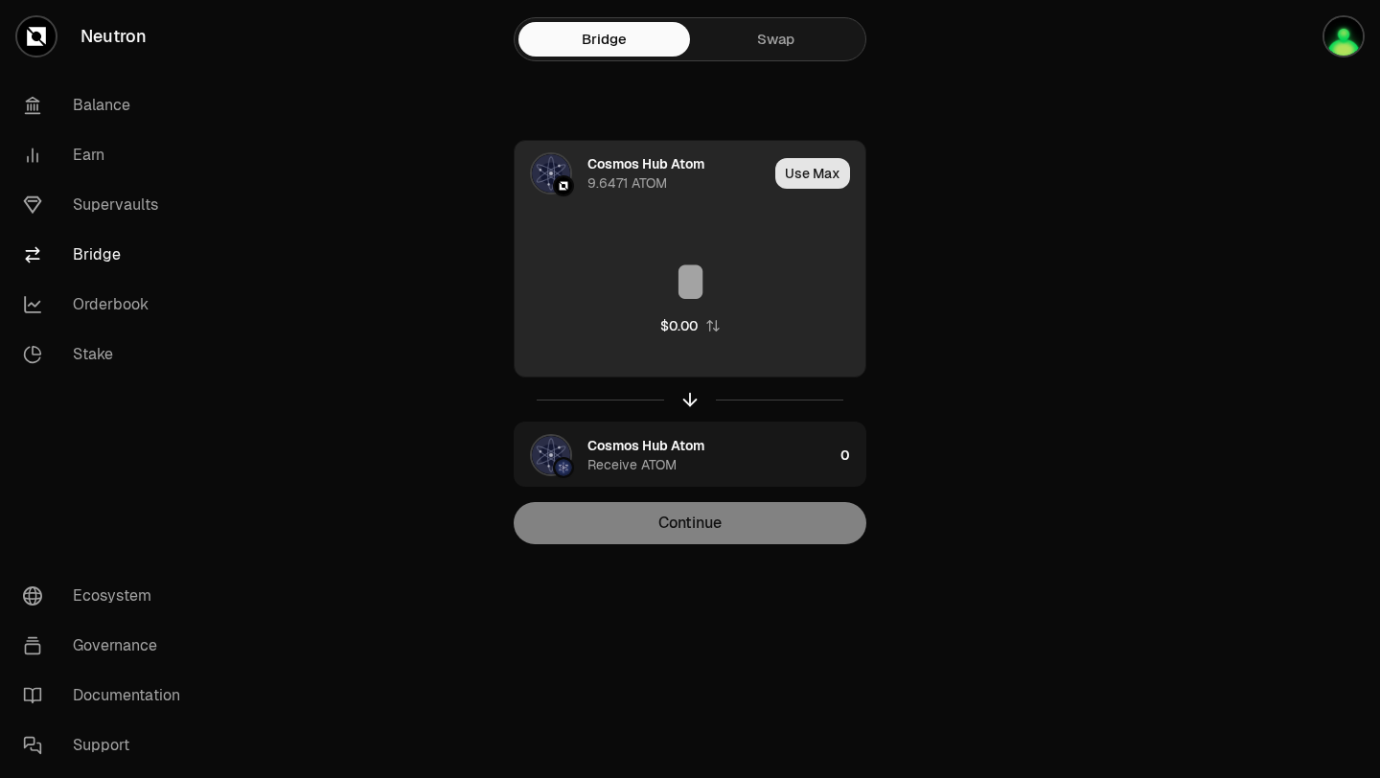
click at [816, 171] on button "Use Max" at bounding box center [812, 173] width 75 height 31
type input "********"
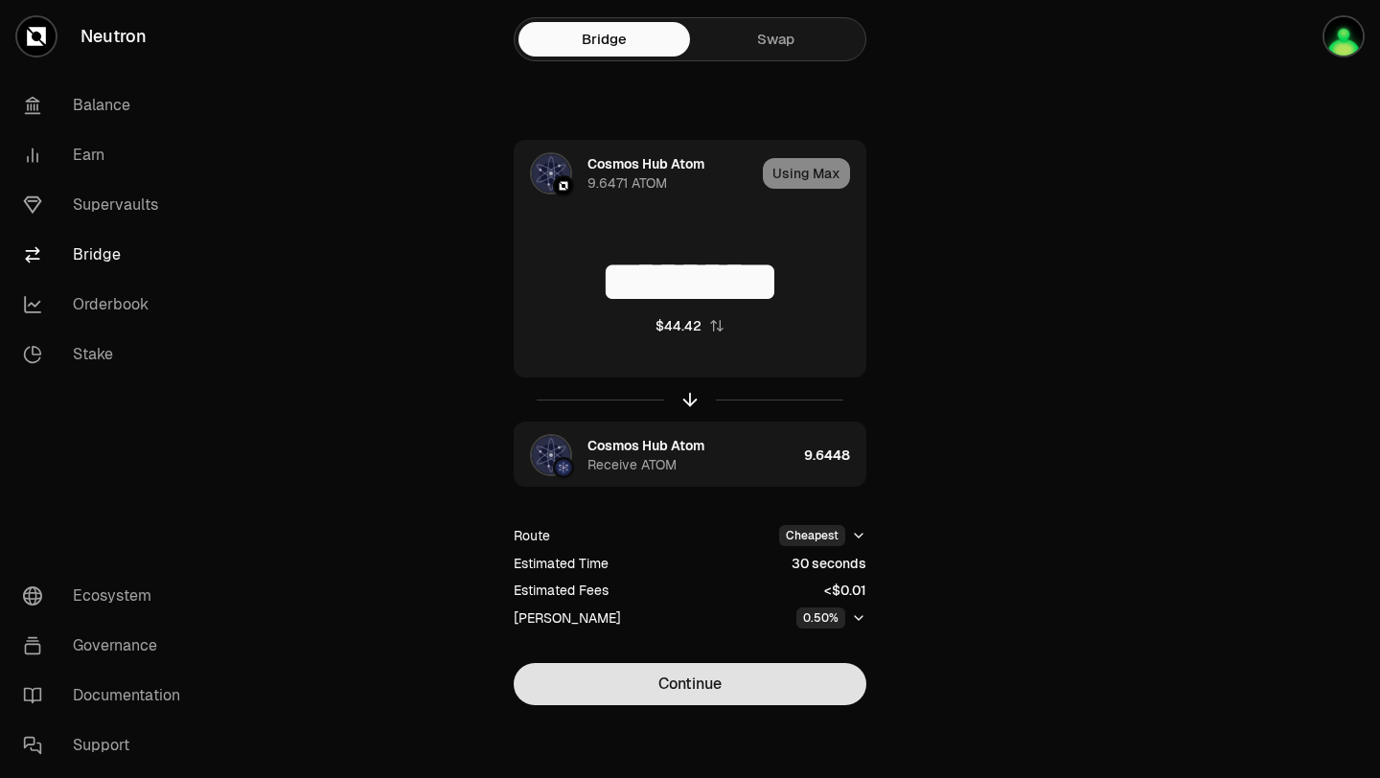
click at [740, 686] on button "Continue" at bounding box center [690, 684] width 353 height 42
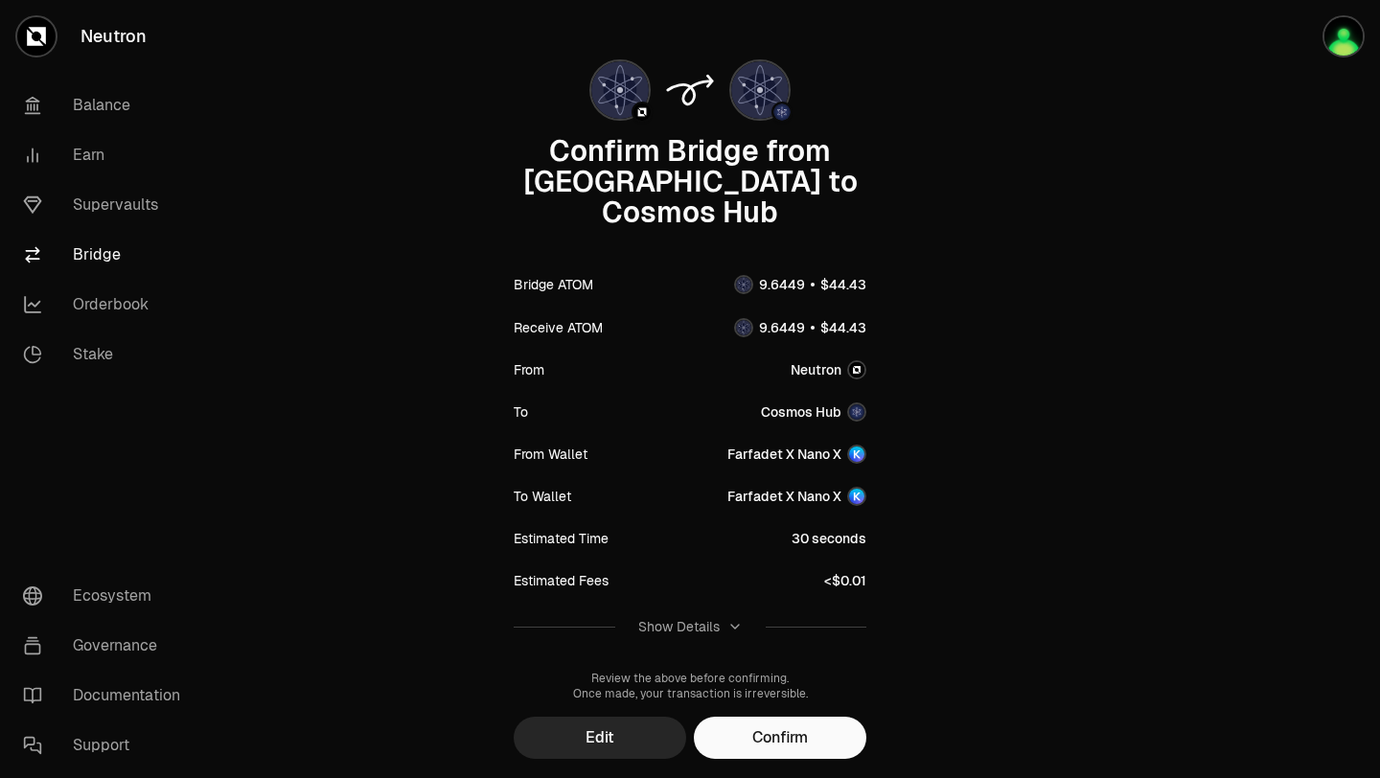
scroll to position [121, 0]
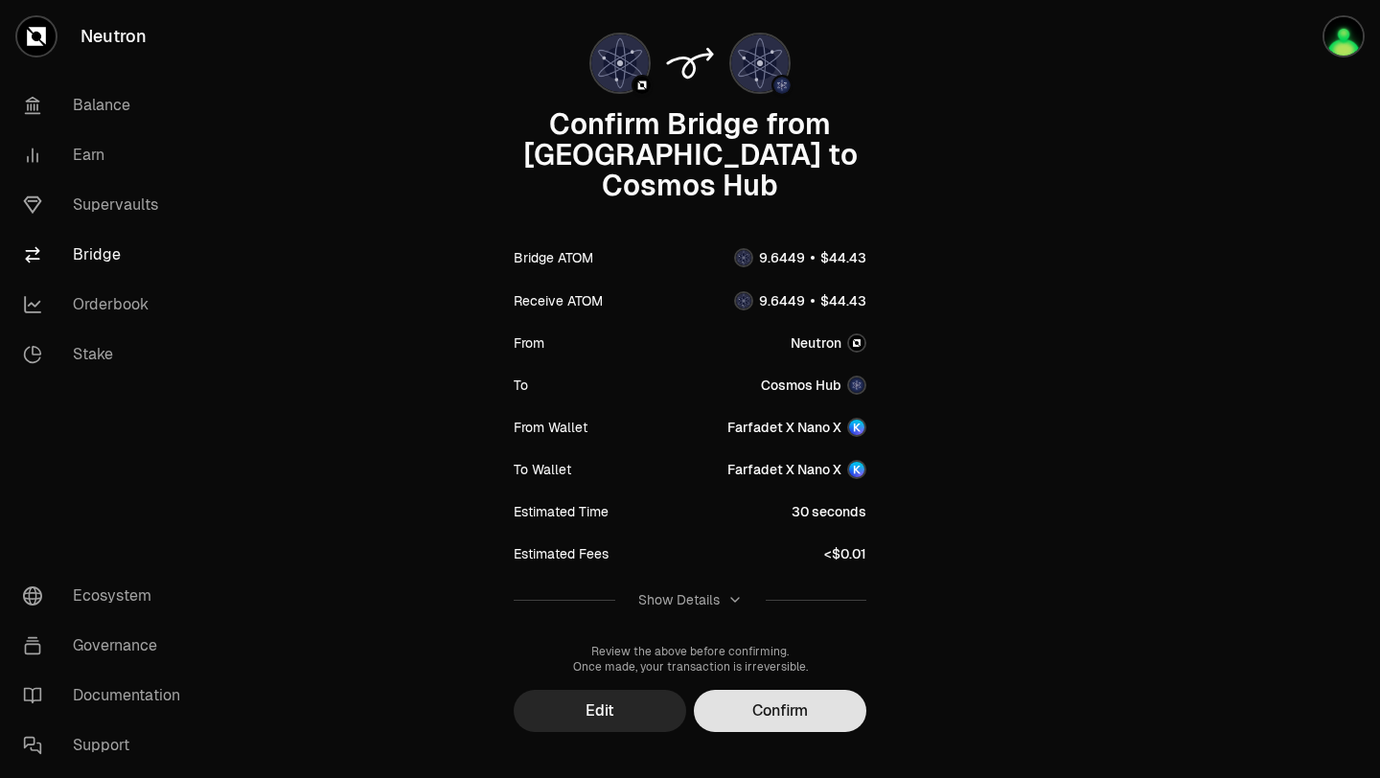
click at [760, 690] on button "Confirm" at bounding box center [780, 711] width 172 height 42
